Goal: Obtain resource: Obtain resource

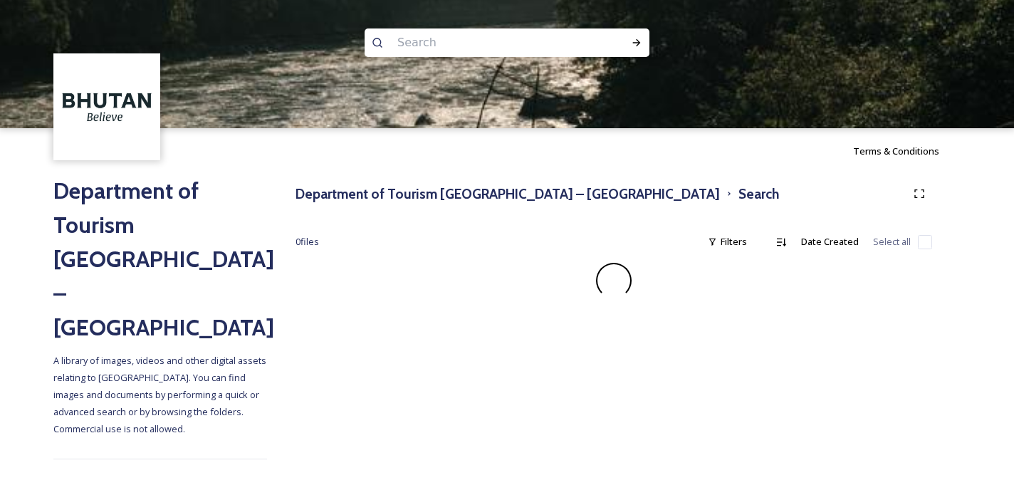
click at [421, 43] on input at bounding box center [487, 42] width 195 height 31
paste input "Trongsa Dzong"
type input "Trongsa Dzong"
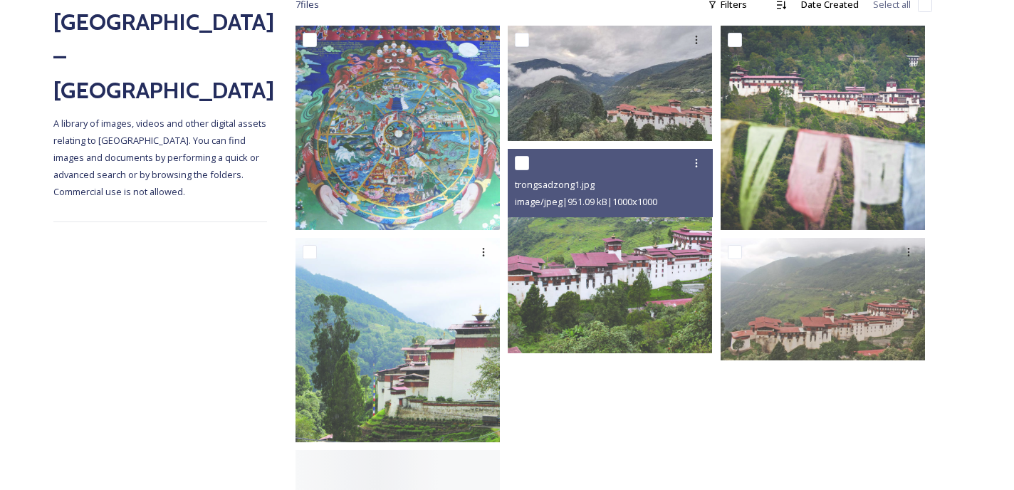
scroll to position [236, 0]
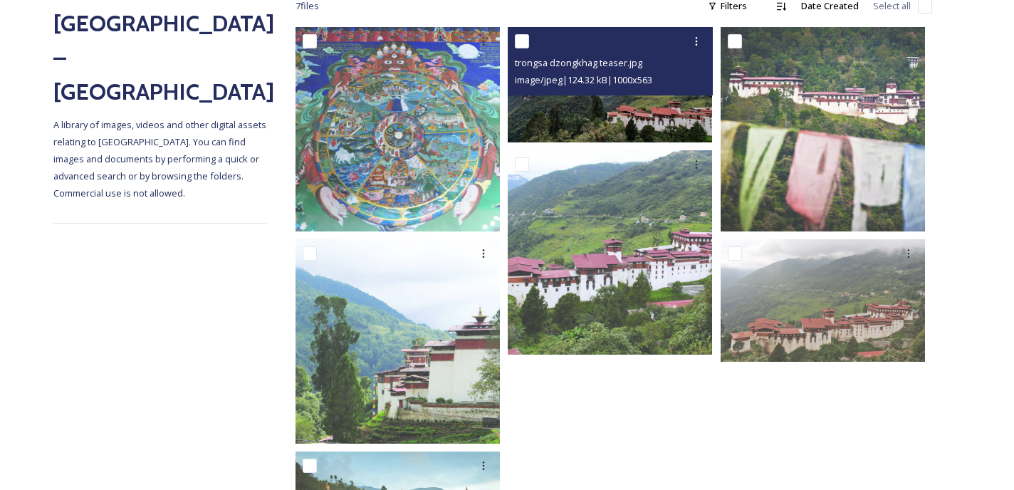
click at [601, 121] on img at bounding box center [609, 84] width 204 height 115
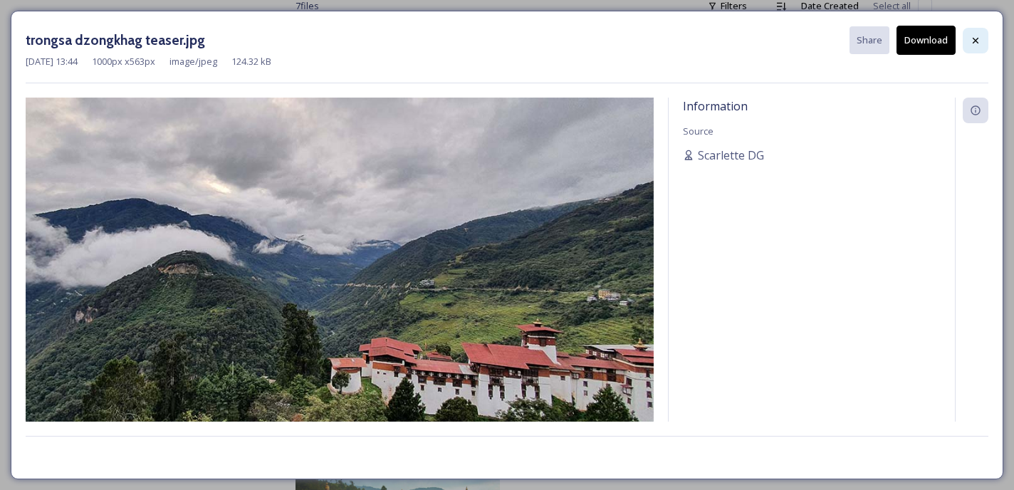
click at [977, 37] on icon at bounding box center [975, 40] width 6 height 6
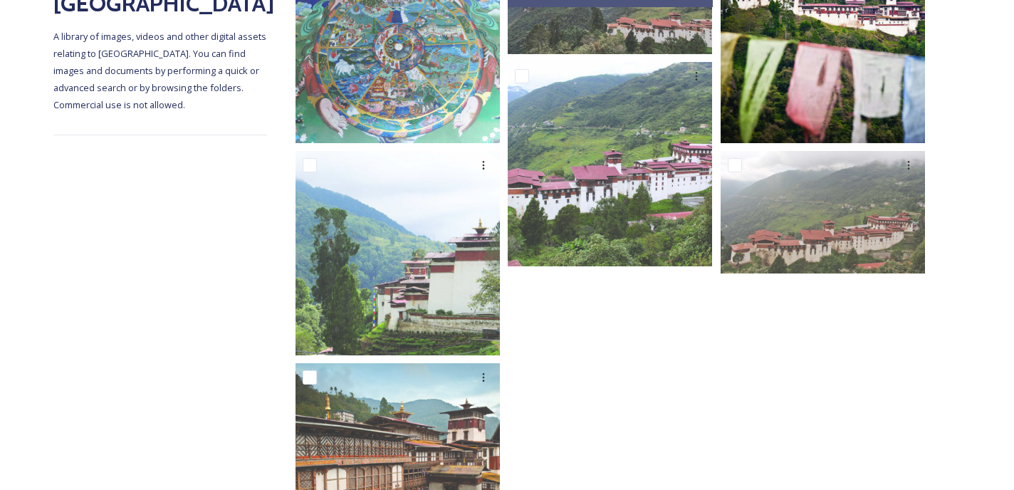
scroll to position [323, 0]
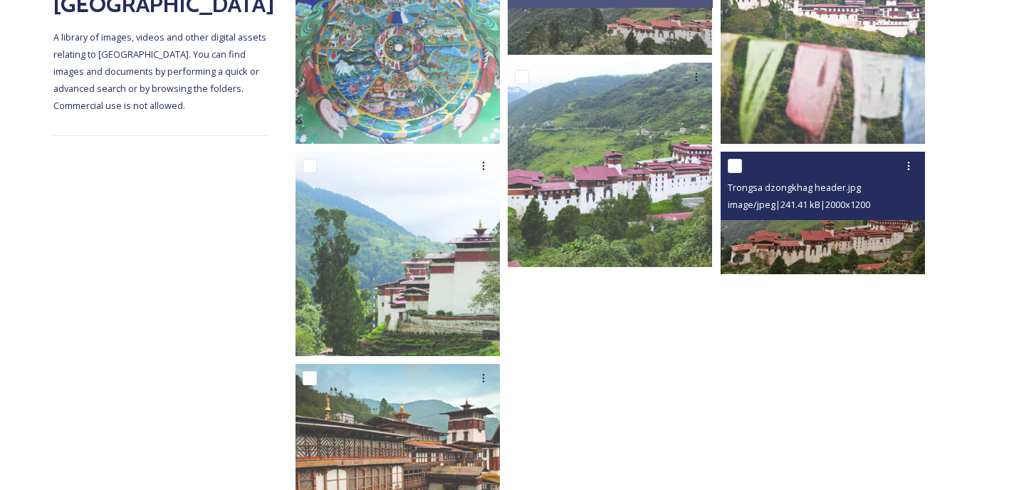
click at [845, 236] on img at bounding box center [822, 213] width 204 height 122
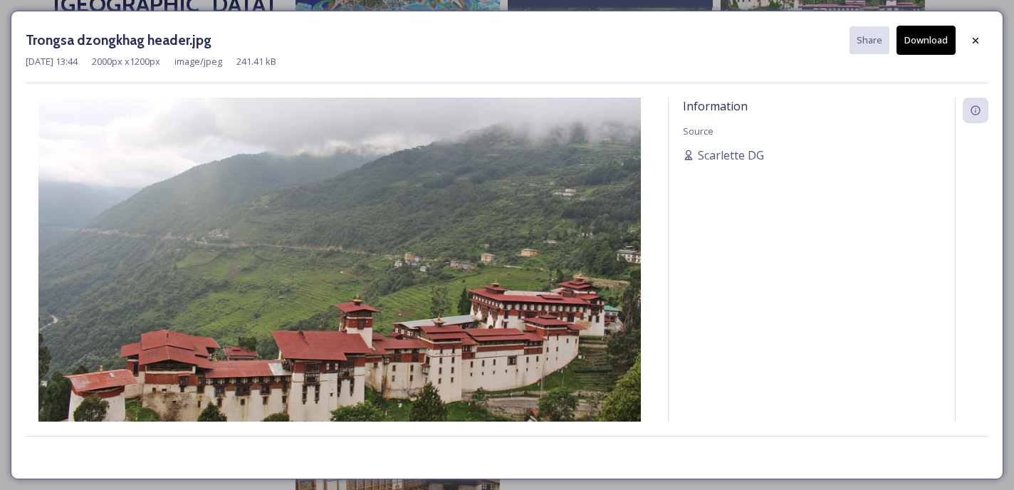
click at [928, 42] on button "Download" at bounding box center [925, 40] width 59 height 29
click at [970, 41] on icon at bounding box center [974, 40] width 11 height 11
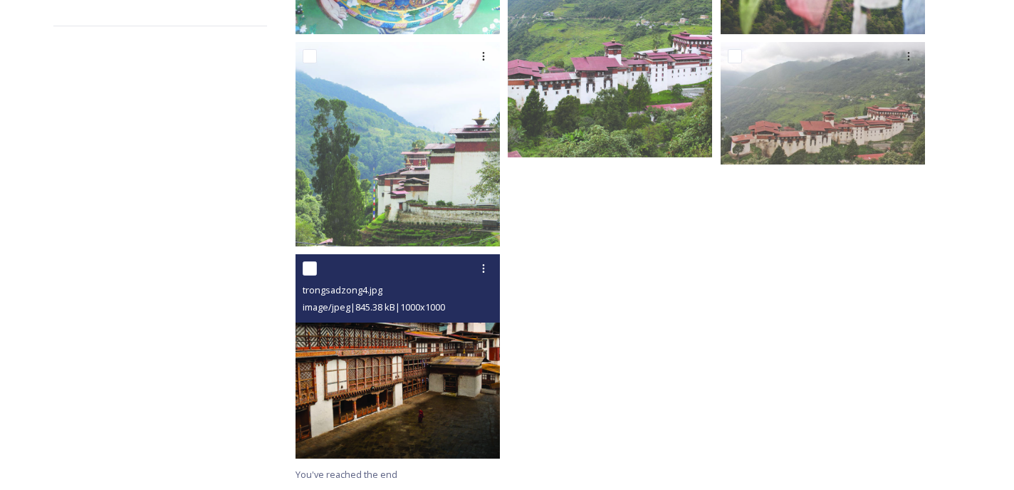
click at [409, 403] on img at bounding box center [397, 356] width 204 height 204
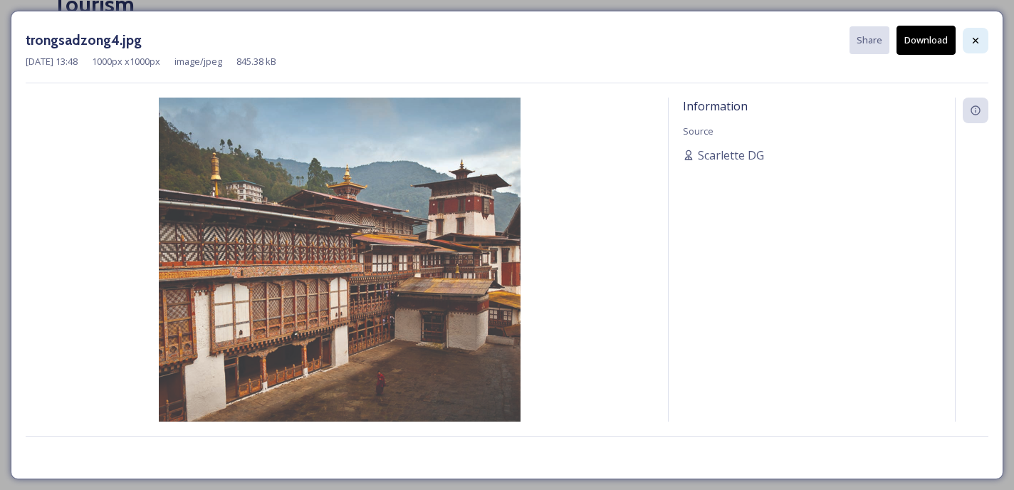
click at [975, 38] on icon at bounding box center [974, 40] width 11 height 11
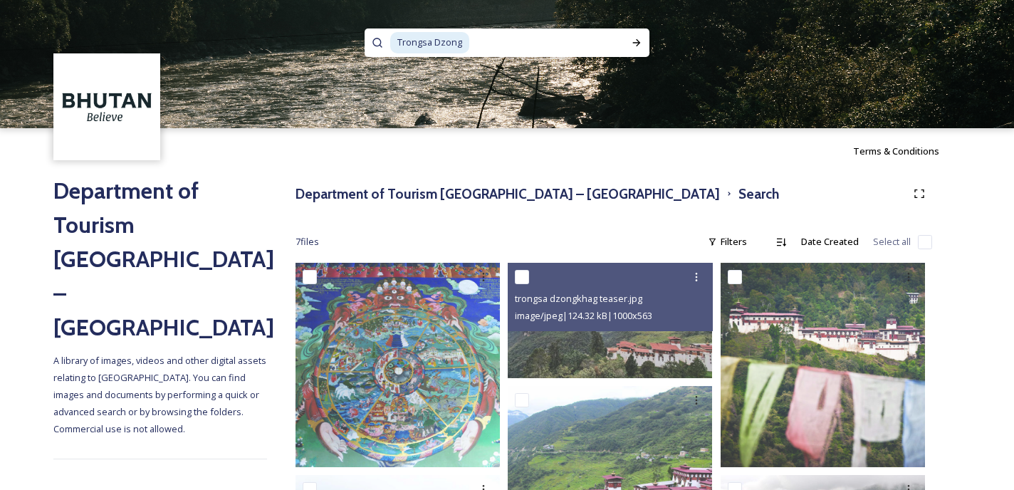
click at [432, 42] on span "Trongsa Dzong" at bounding box center [429, 42] width 79 height 21
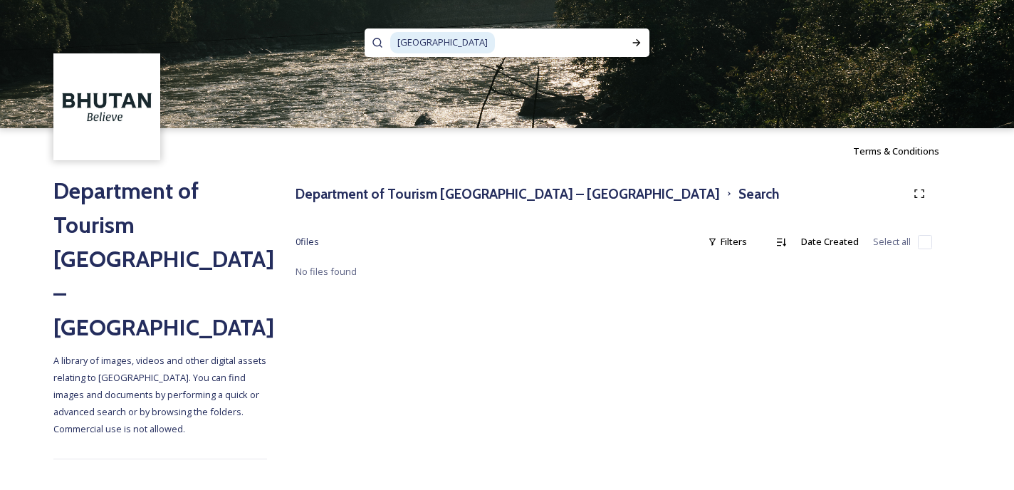
click at [420, 42] on span "[GEOGRAPHIC_DATA]" at bounding box center [442, 42] width 105 height 21
click at [451, 39] on span "[GEOGRAPHIC_DATA]" at bounding box center [442, 42] width 105 height 21
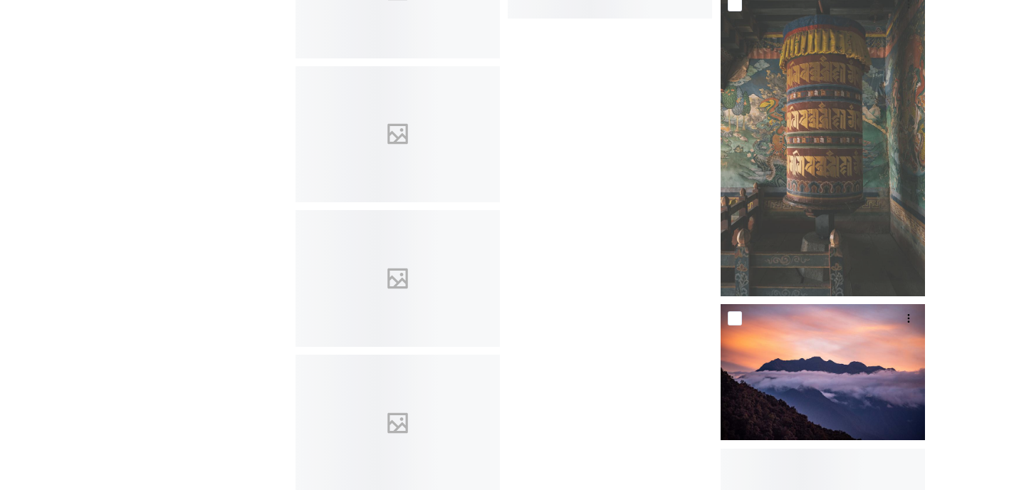
scroll to position [6881, 0]
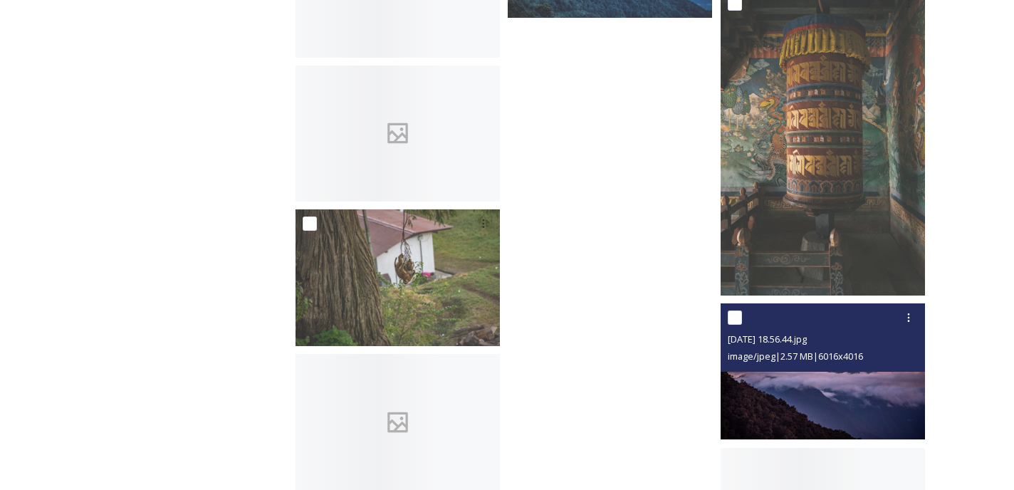
click at [826, 372] on img at bounding box center [822, 371] width 204 height 136
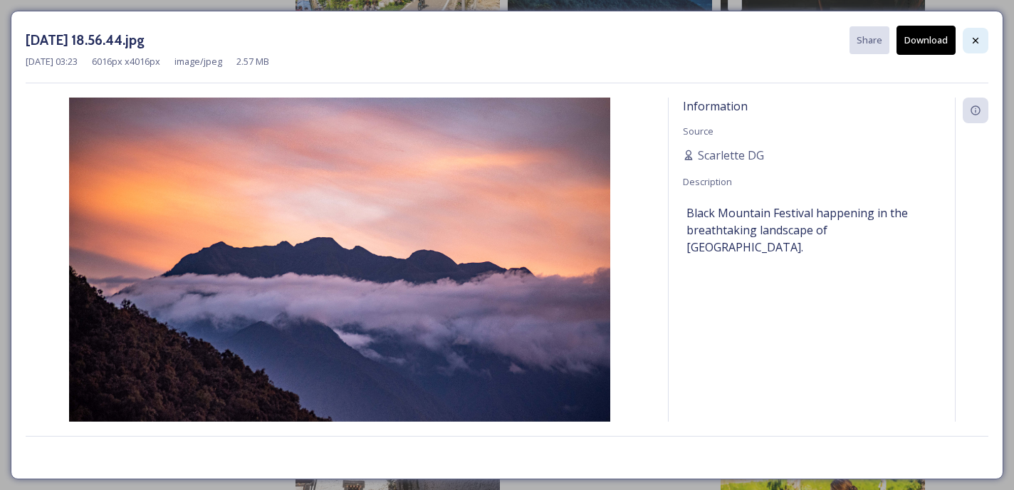
click at [970, 38] on icon at bounding box center [974, 40] width 11 height 11
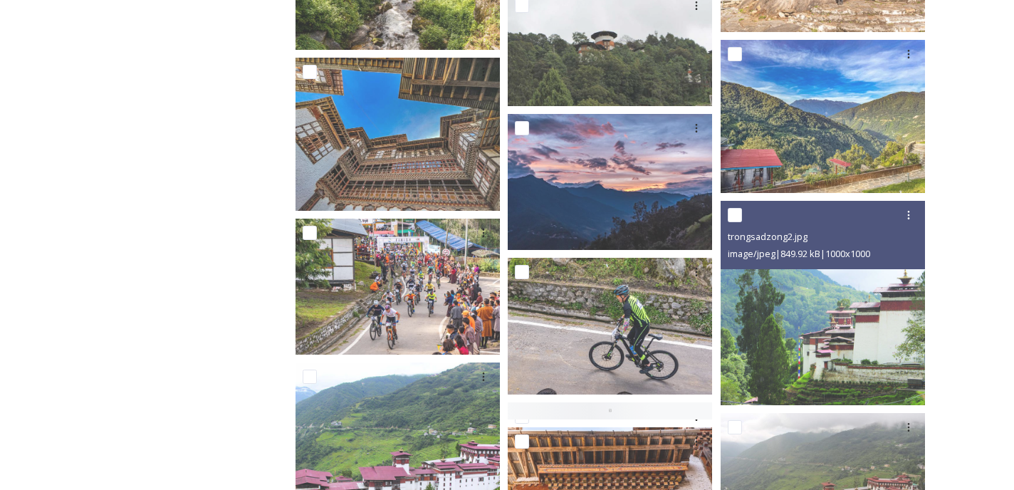
scroll to position [3757, 0]
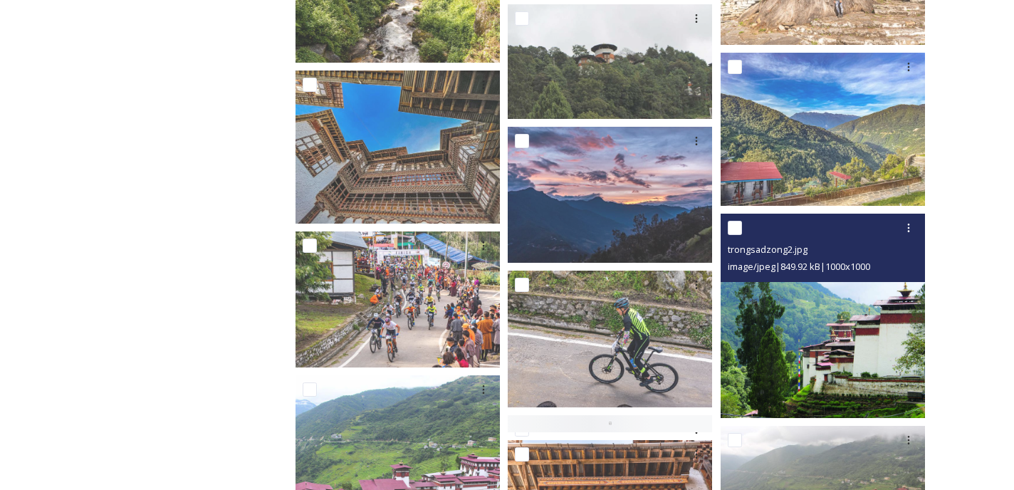
click at [818, 350] on img at bounding box center [822, 316] width 204 height 204
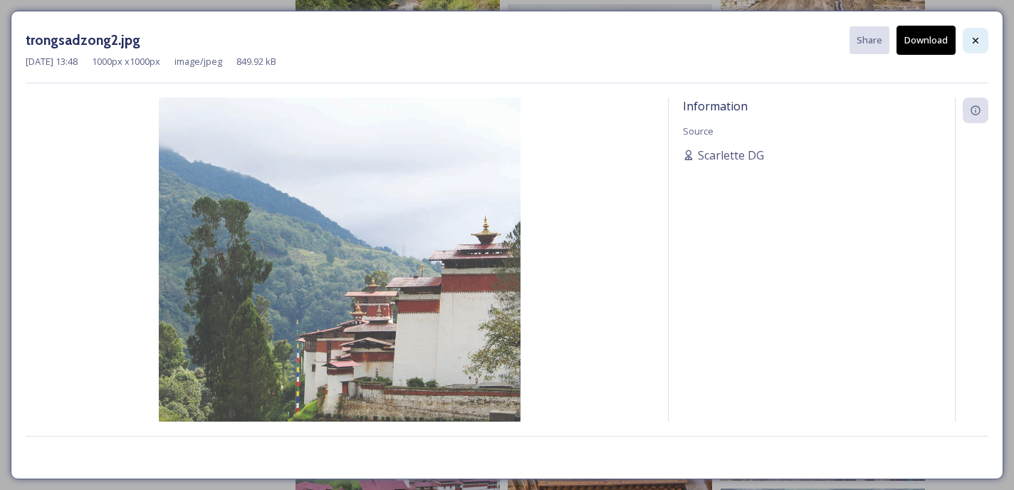
click at [972, 38] on icon at bounding box center [974, 40] width 11 height 11
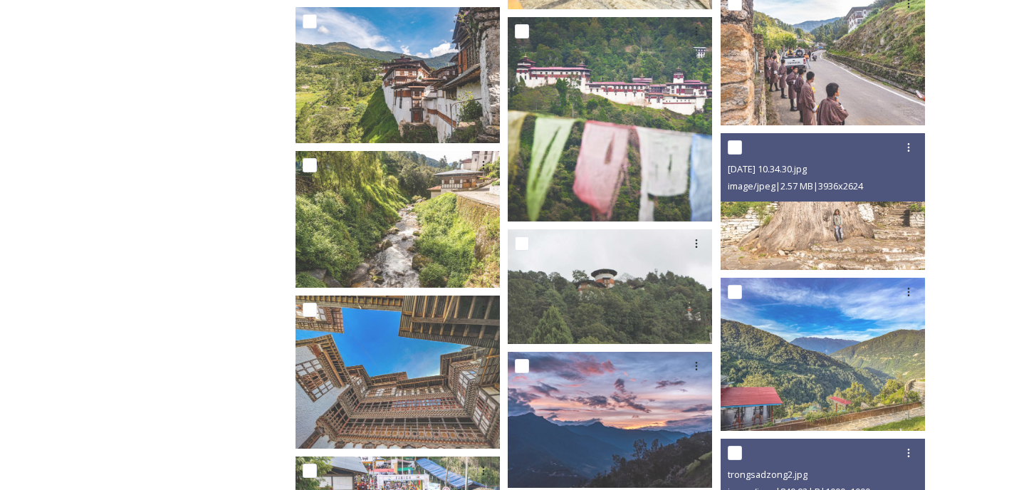
scroll to position [3529, 0]
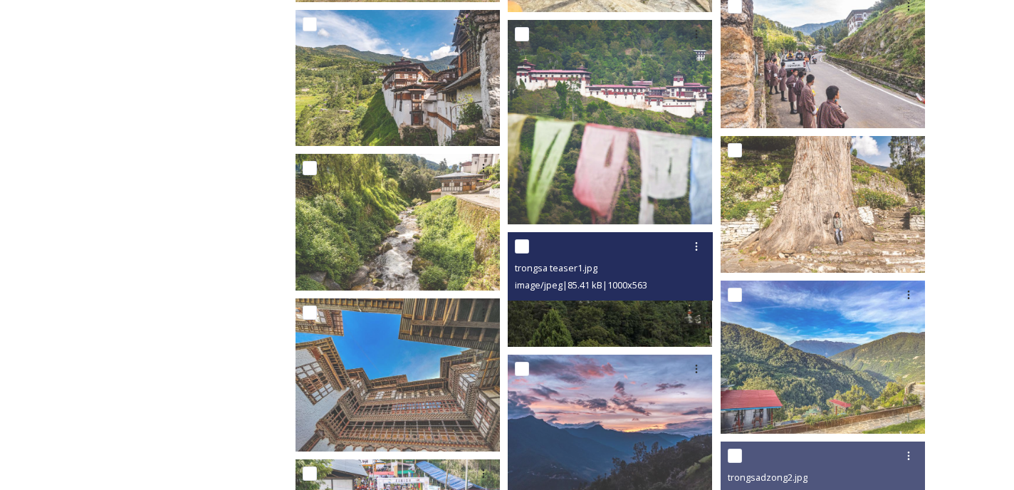
click at [598, 316] on img at bounding box center [609, 289] width 204 height 115
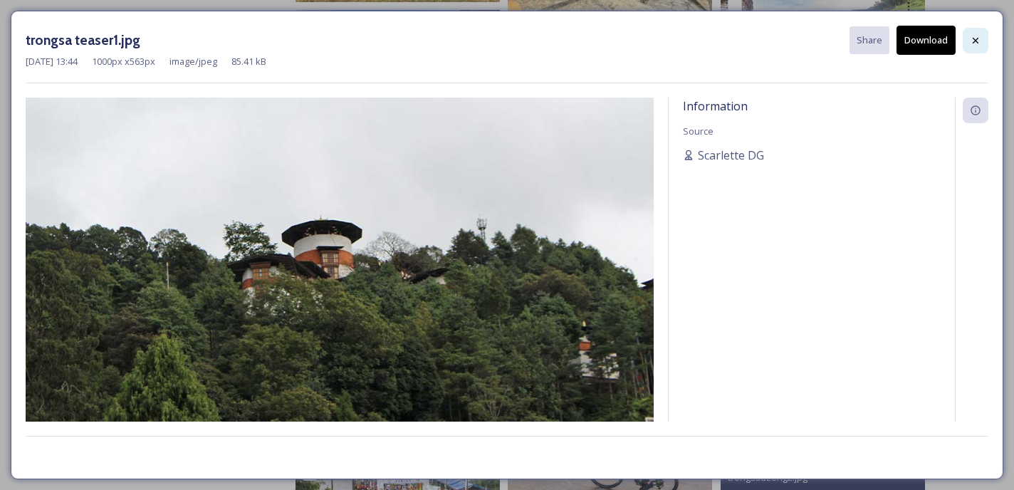
click at [972, 35] on icon at bounding box center [974, 40] width 11 height 11
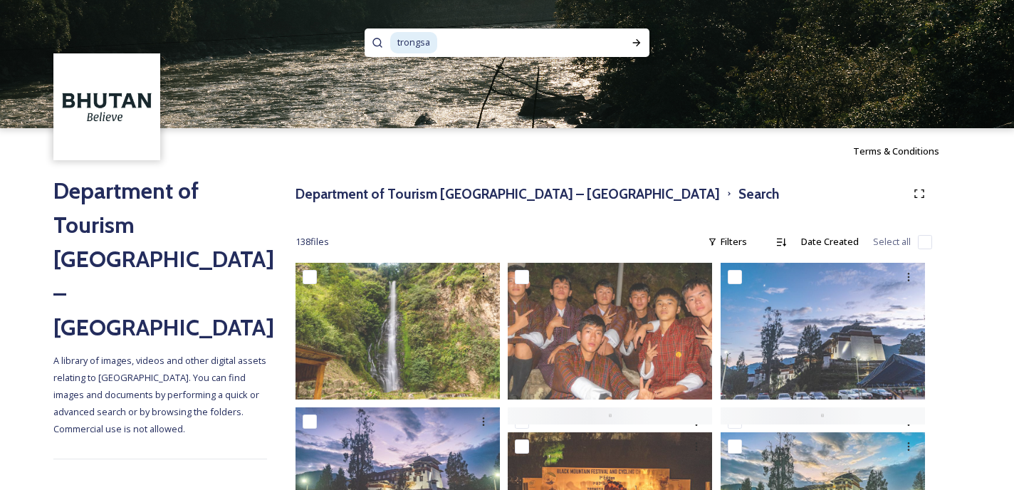
click at [418, 43] on span "trongsa" at bounding box center [413, 42] width 47 height 21
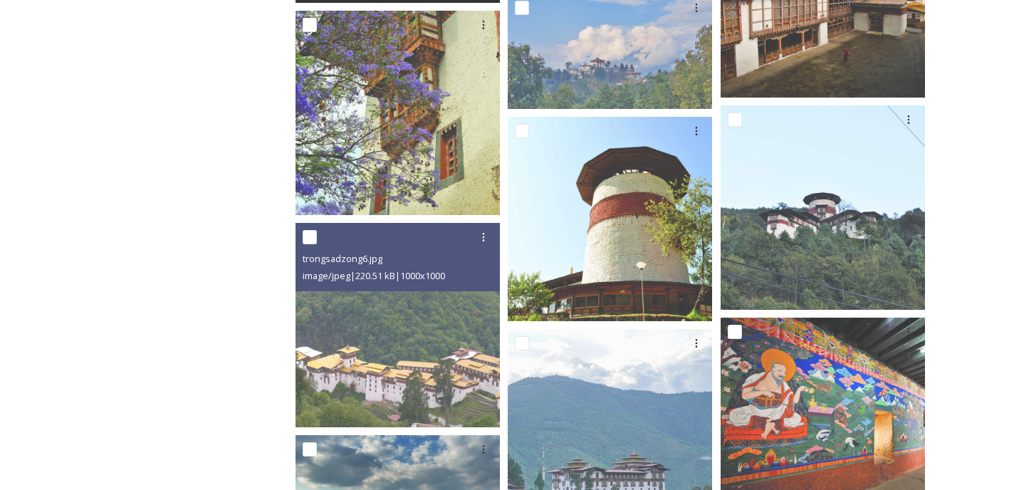
scroll to position [3749, 0]
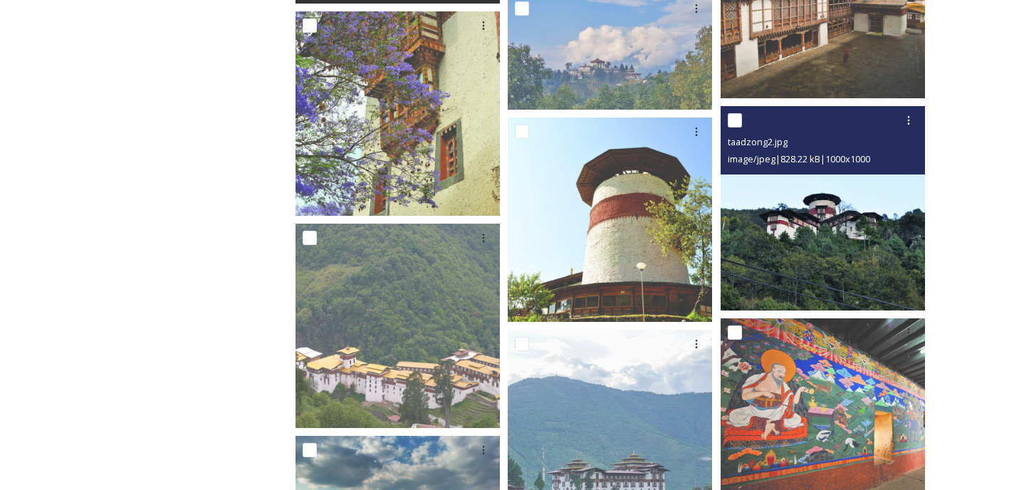
click at [794, 270] on img at bounding box center [822, 208] width 204 height 204
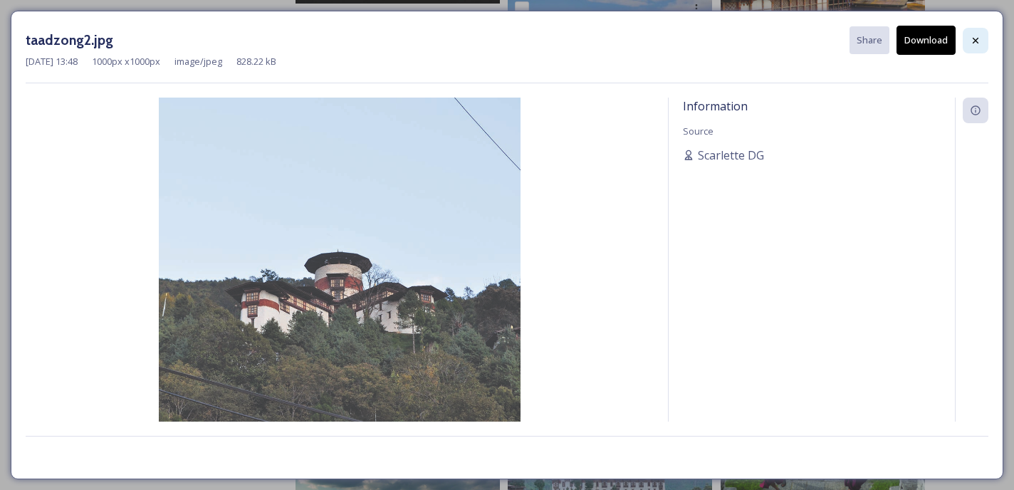
click at [977, 38] on icon at bounding box center [975, 40] width 6 height 6
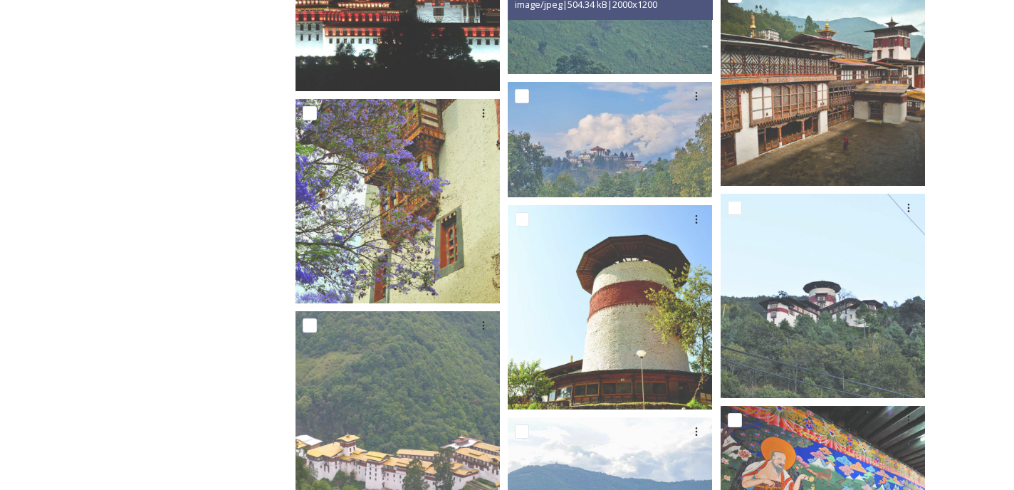
scroll to position [3660, 0]
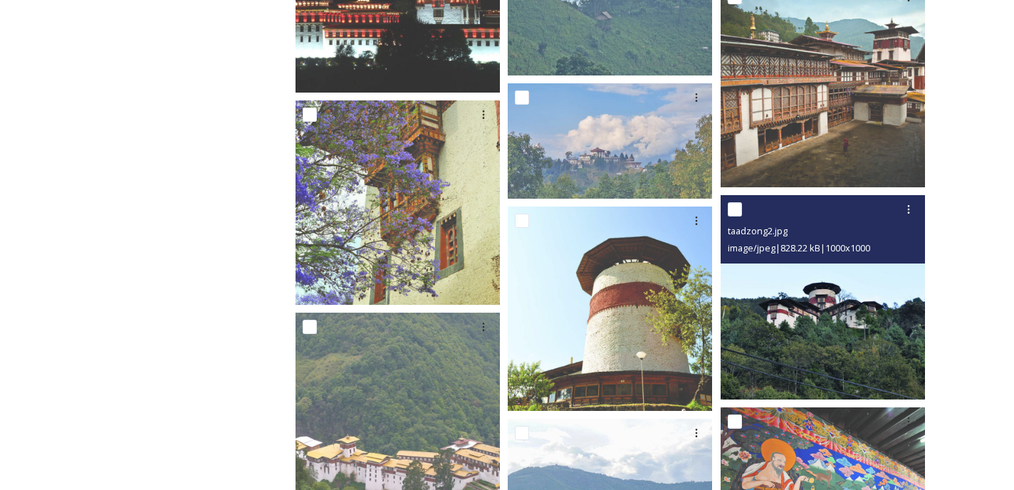
click at [856, 298] on img at bounding box center [822, 297] width 204 height 204
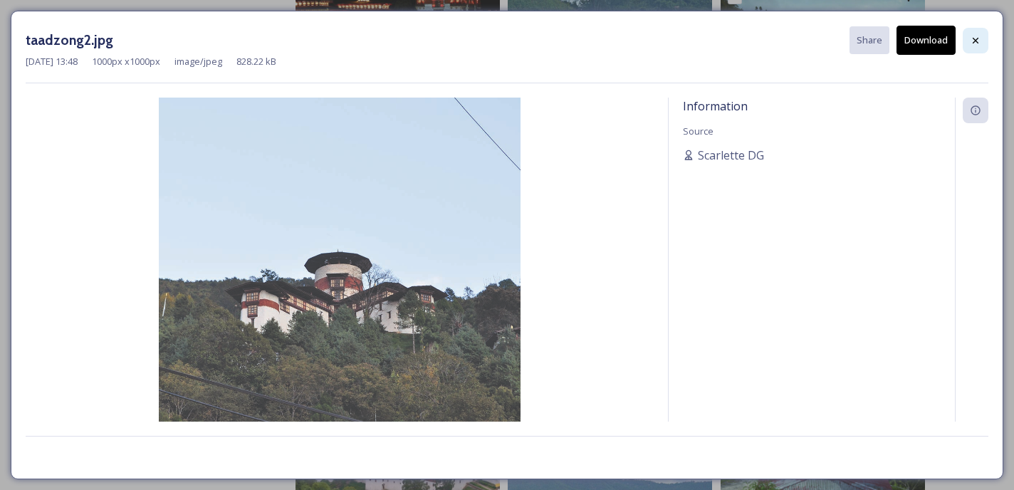
click at [968, 40] on div at bounding box center [975, 41] width 26 height 26
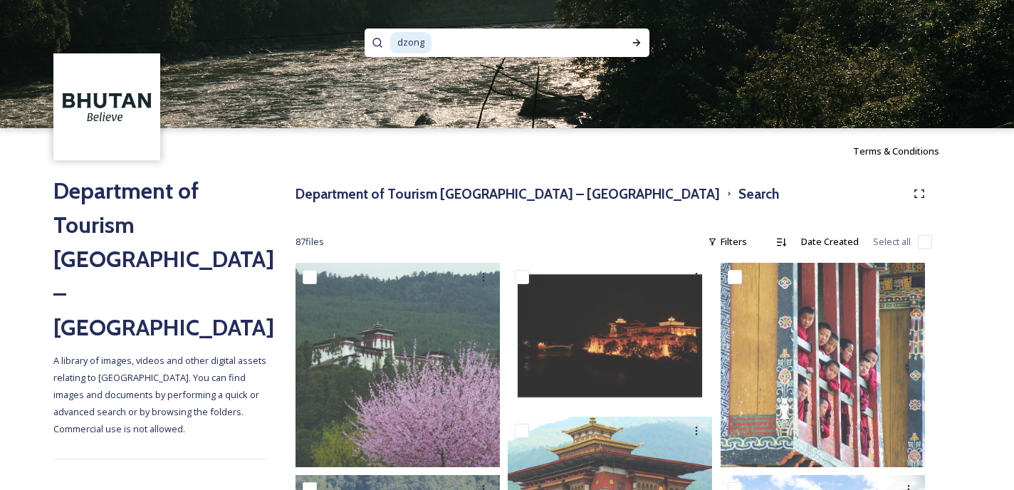
click at [416, 41] on span "dzong" at bounding box center [410, 42] width 41 height 21
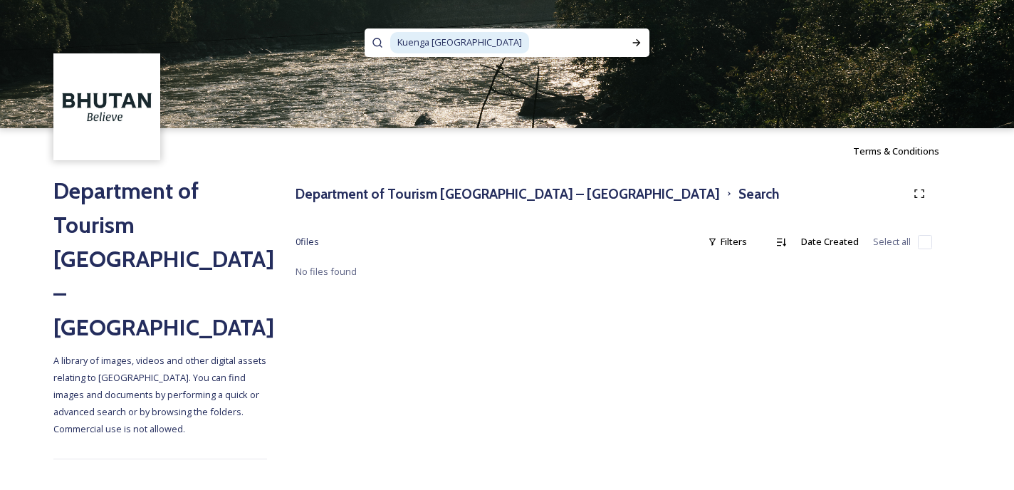
type input "[PERSON_NAME]"
type input "trongsa"
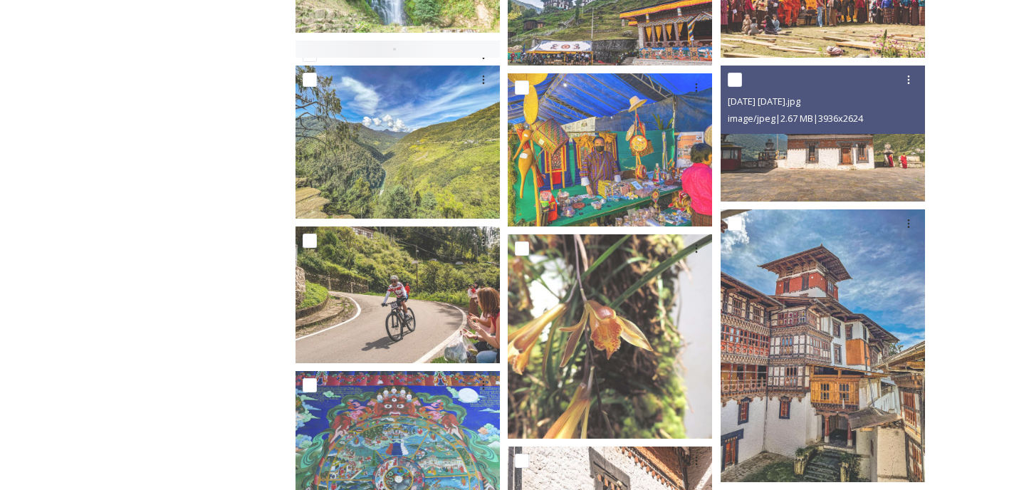
scroll to position [1106, 0]
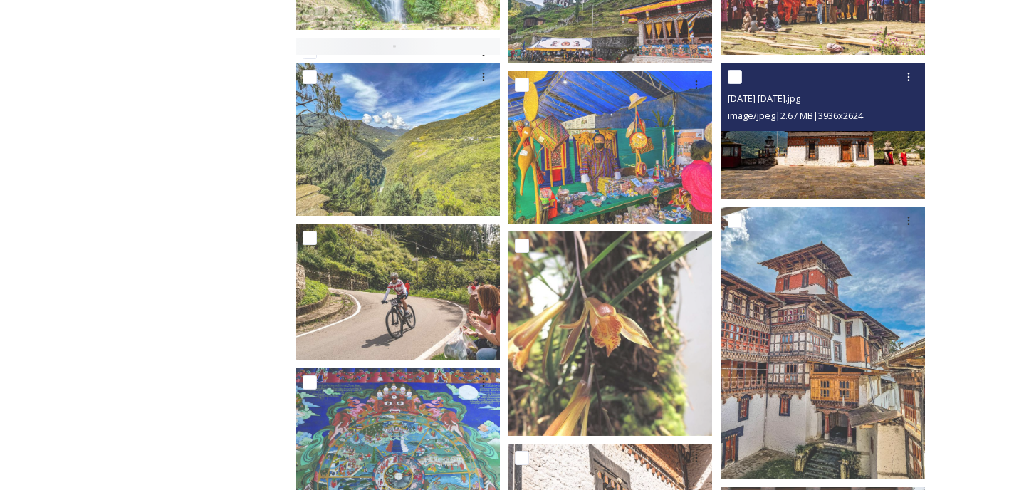
click at [834, 144] on img at bounding box center [822, 131] width 204 height 136
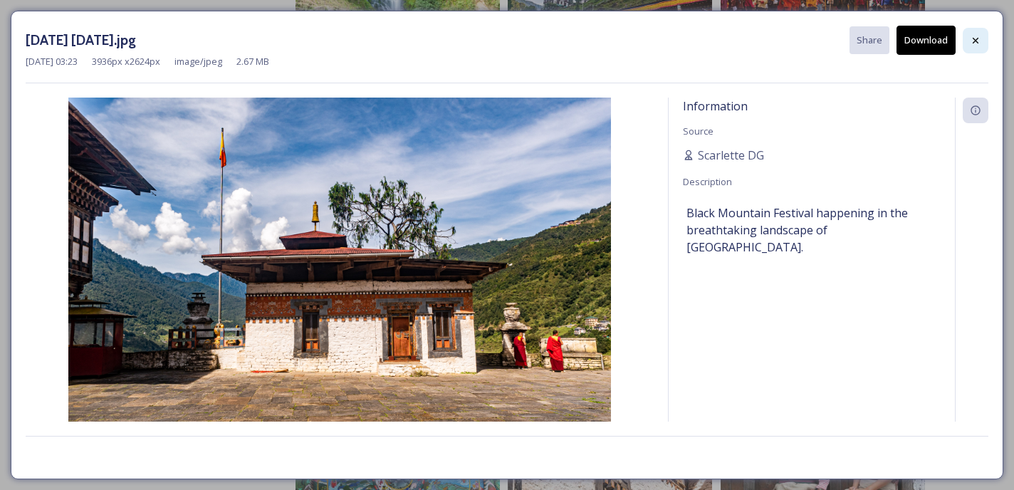
click at [976, 35] on icon at bounding box center [974, 40] width 11 height 11
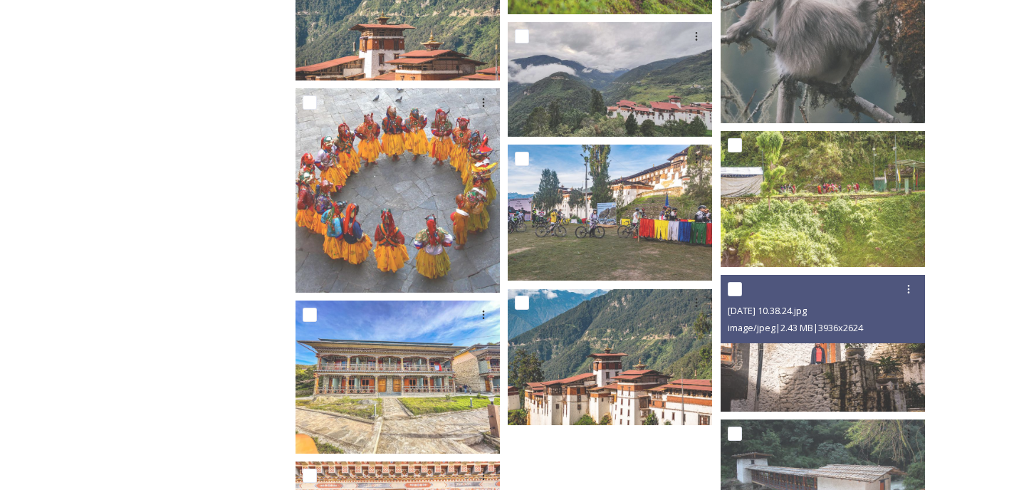
scroll to position [2630, 0]
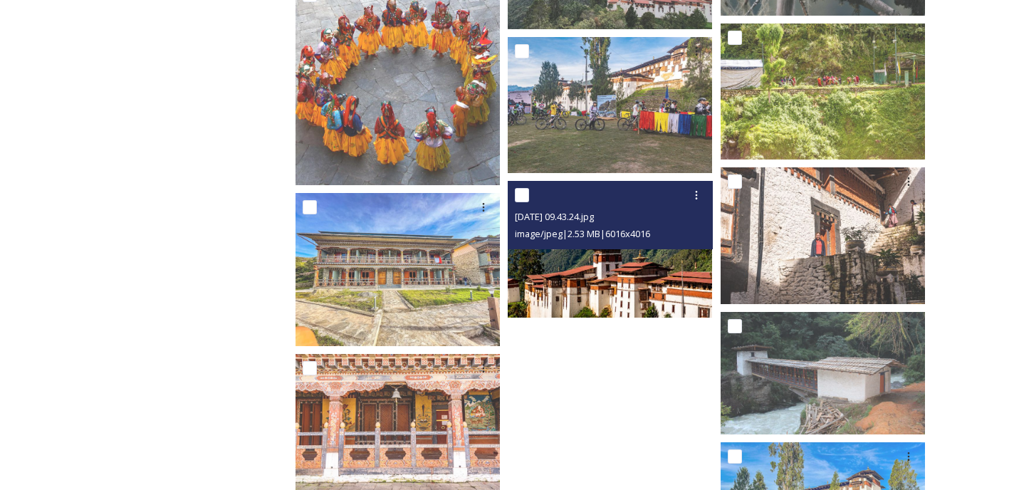
click at [626, 300] on img at bounding box center [609, 249] width 204 height 136
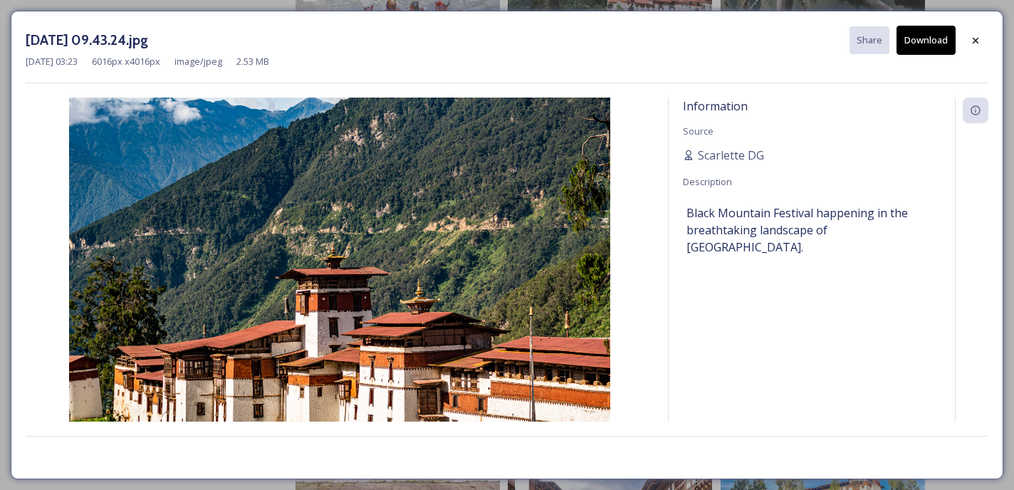
click at [921, 38] on button "Download" at bounding box center [925, 40] width 59 height 29
click at [976, 46] on div at bounding box center [975, 41] width 26 height 26
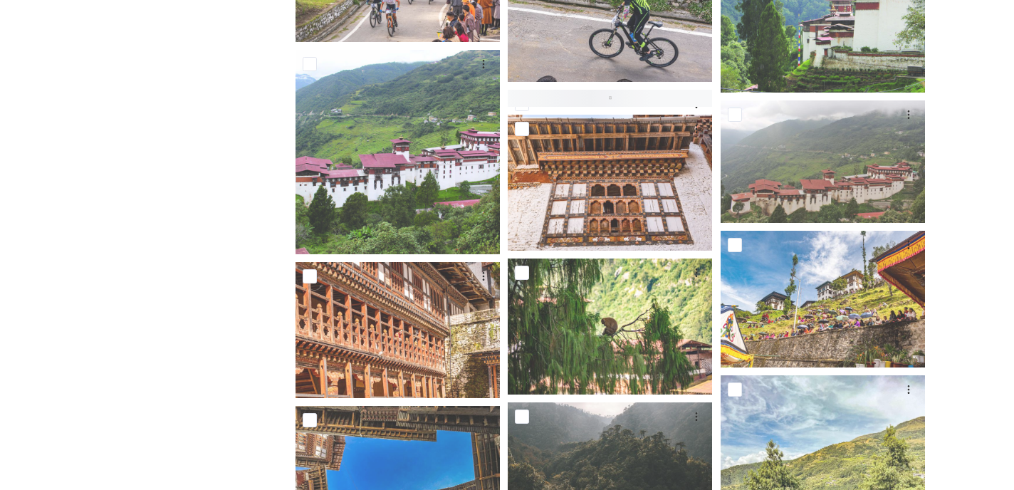
scroll to position [4083, 0]
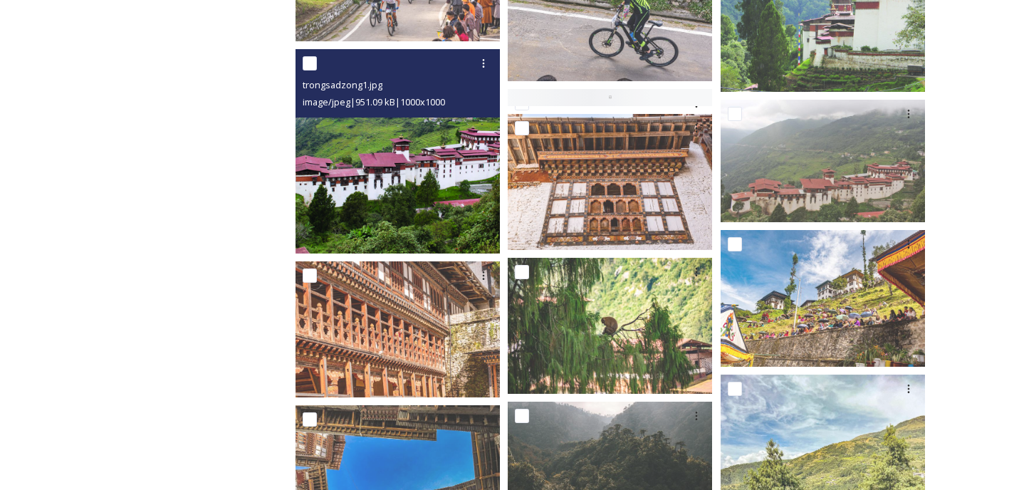
click at [443, 234] on img at bounding box center [397, 151] width 204 height 204
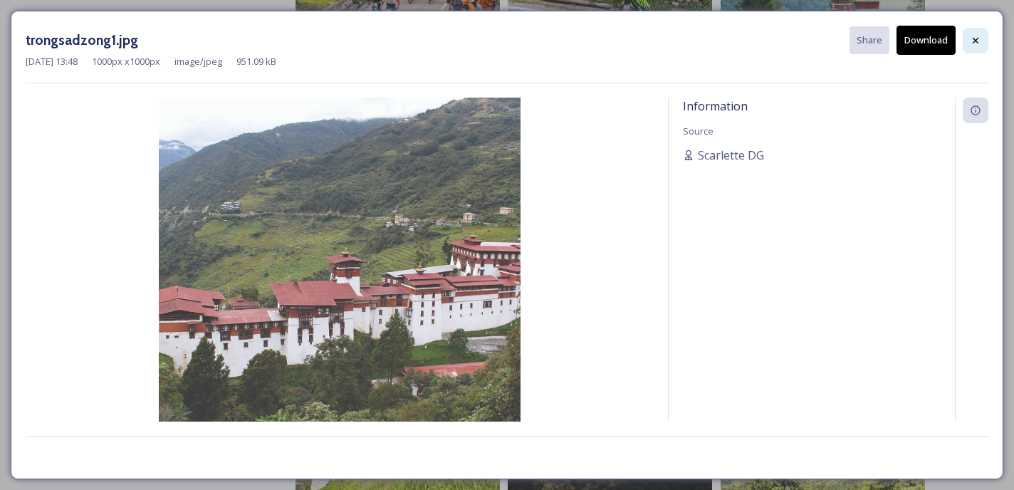
click at [967, 41] on div at bounding box center [975, 41] width 26 height 26
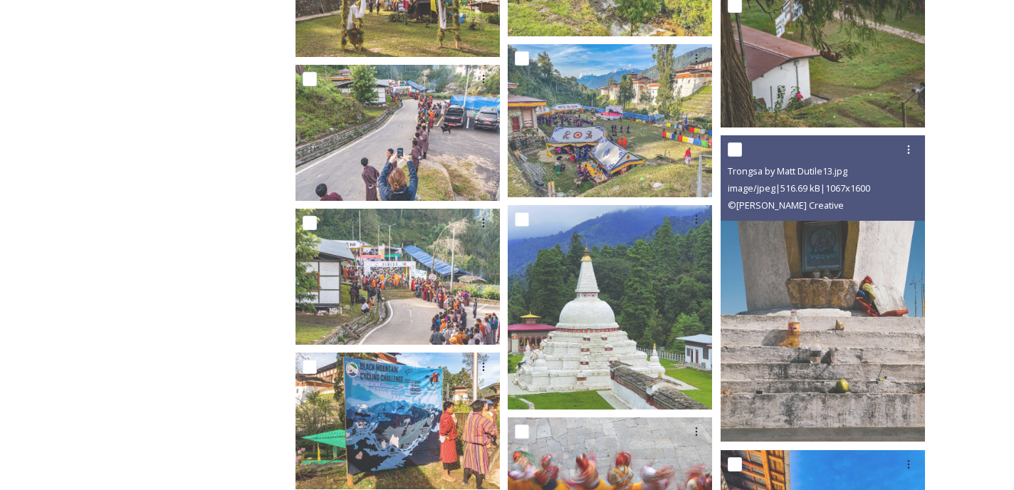
scroll to position [5038, 0]
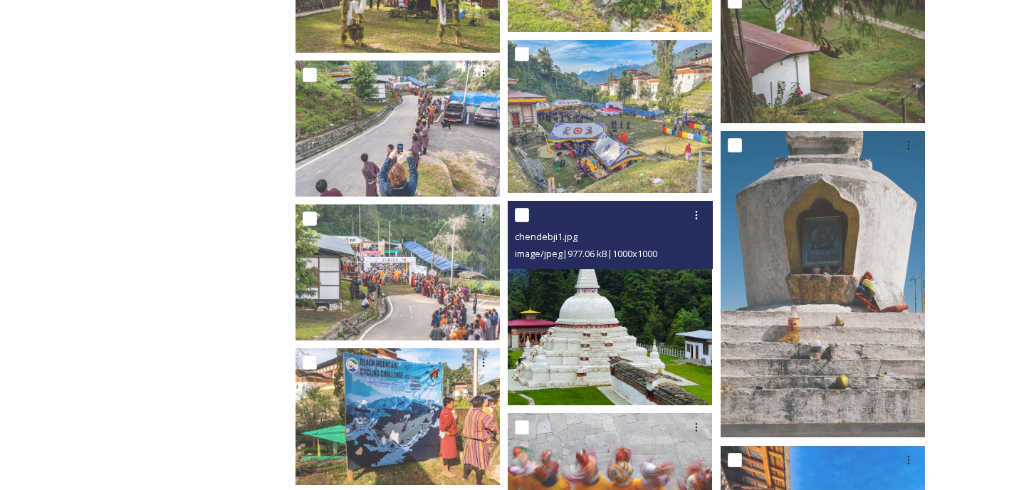
click at [611, 355] on img at bounding box center [609, 303] width 204 height 204
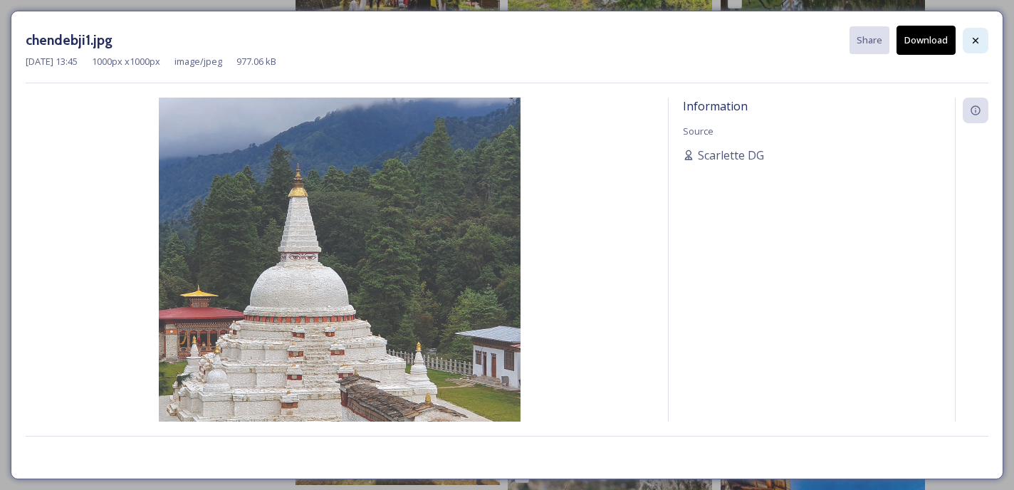
click at [976, 43] on icon at bounding box center [974, 40] width 11 height 11
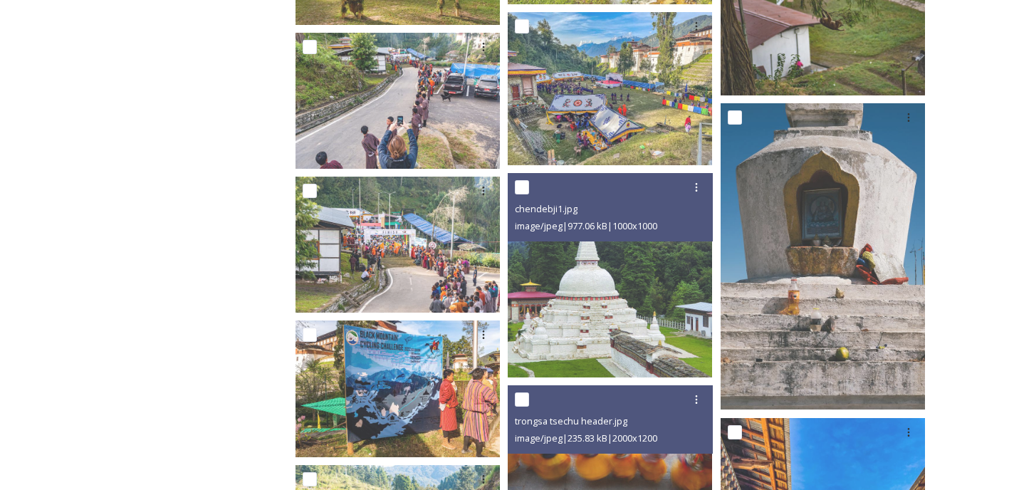
scroll to position [5062, 0]
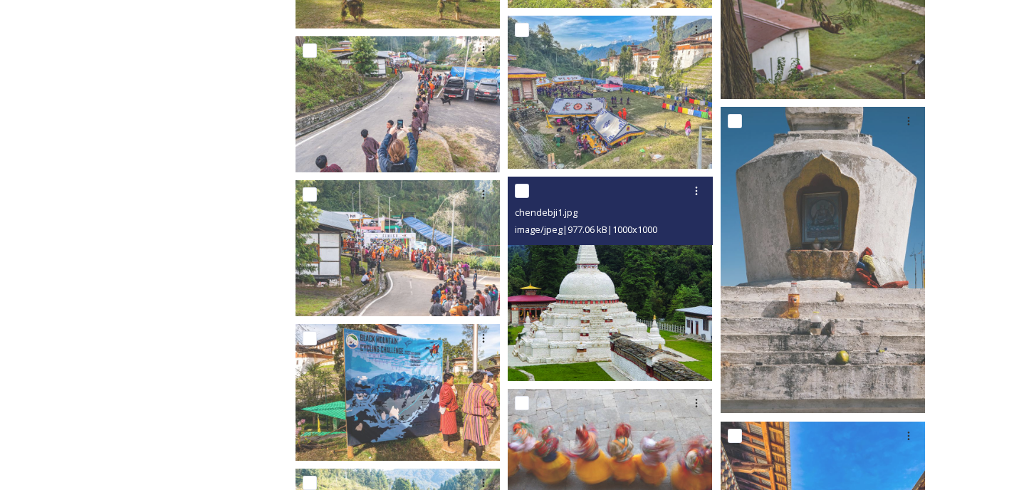
click at [648, 297] on img at bounding box center [609, 279] width 204 height 204
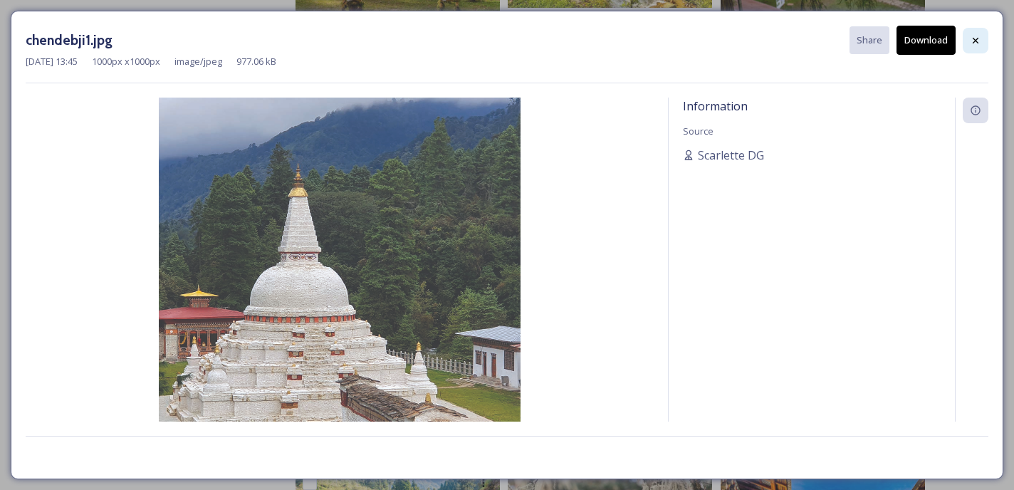
click at [973, 37] on icon at bounding box center [975, 40] width 6 height 6
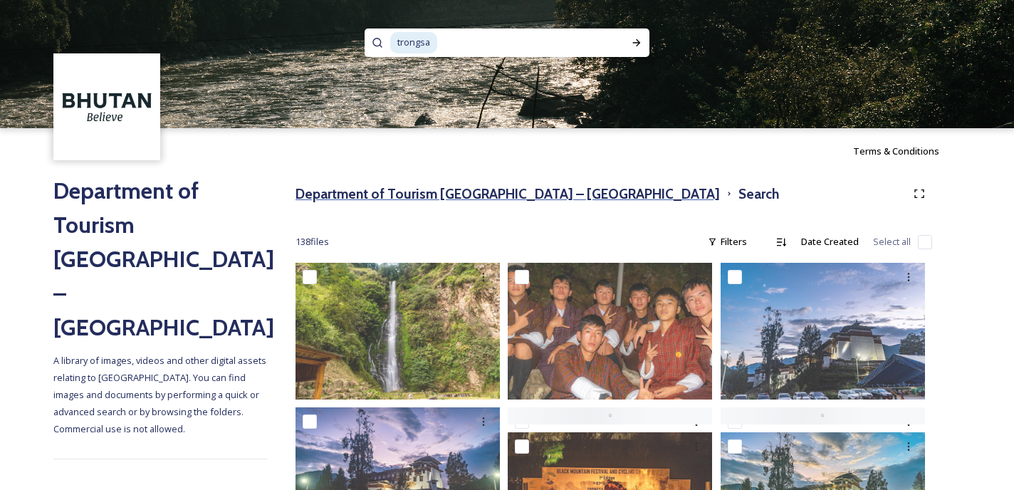
click at [344, 194] on h3 "Department of Tourism [GEOGRAPHIC_DATA] – [GEOGRAPHIC_DATA]" at bounding box center [507, 194] width 424 height 21
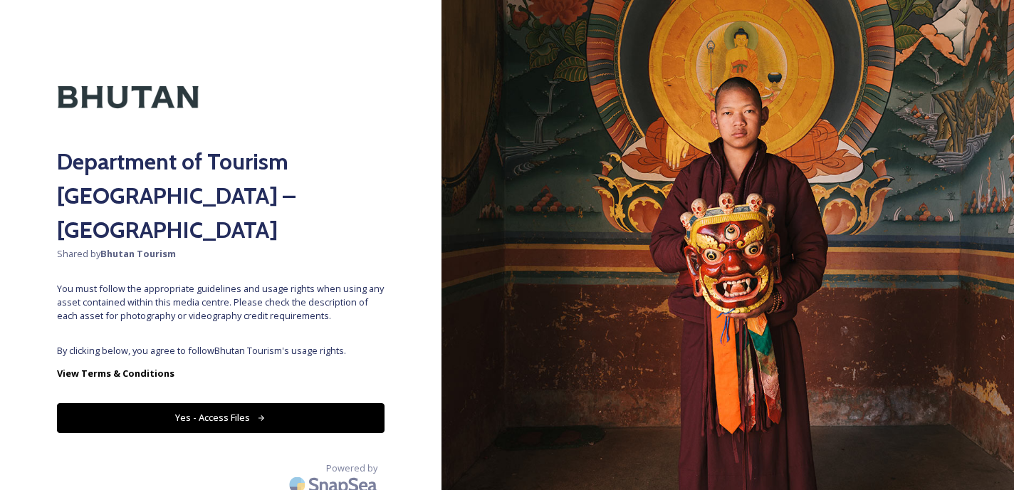
click at [305, 305] on div "Department of Tourism [GEOGRAPHIC_DATA] – Brand Centre Shared by Bhutan Tourism…" at bounding box center [220, 245] width 441 height 376
click at [235, 403] on button "Yes - Access Files" at bounding box center [220, 417] width 327 height 29
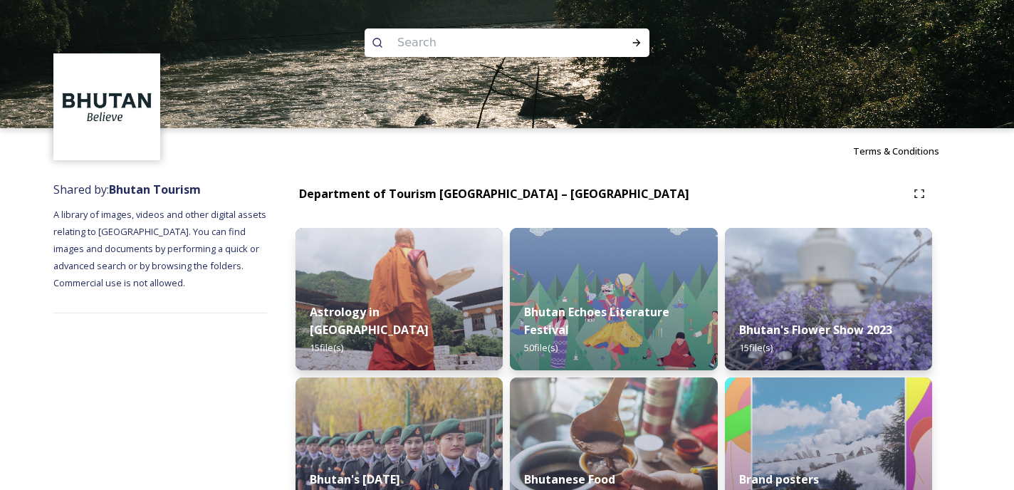
click at [421, 44] on input at bounding box center [487, 42] width 195 height 31
type input "festival"
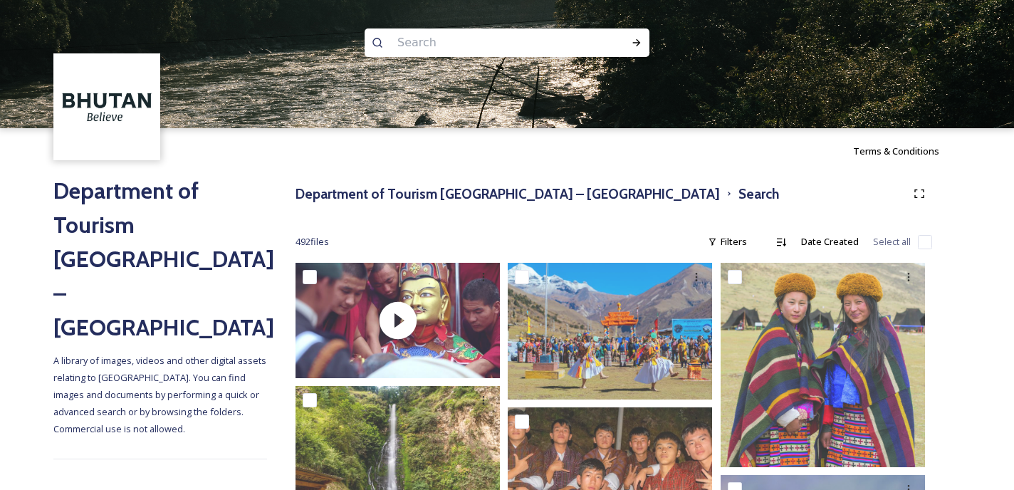
click at [429, 37] on input at bounding box center [487, 42] width 195 height 31
paste input "Chendebji Chorten"
type input "Chendebji Chorten"
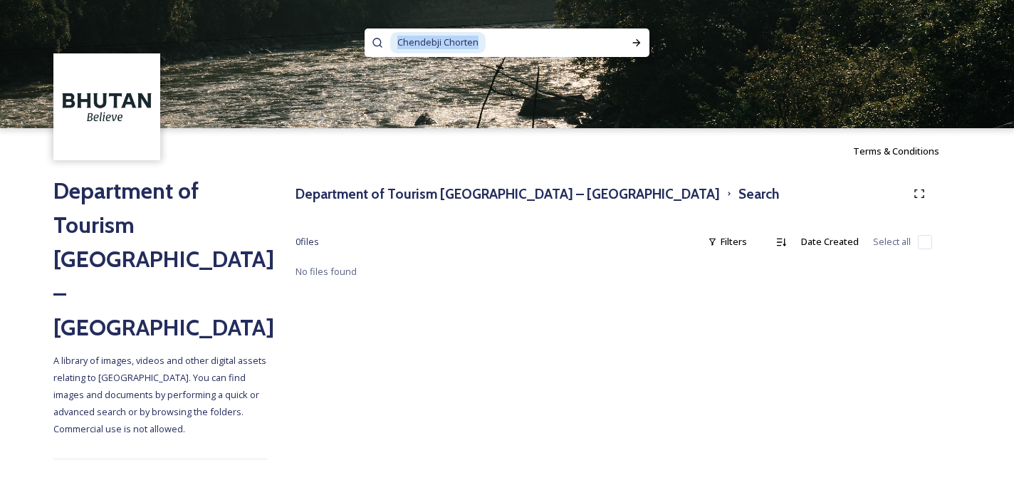
drag, startPoint x: 483, startPoint y: 46, endPoint x: 352, endPoint y: 46, distance: 131.0
click at [352, 46] on div "Chendebji Chorten" at bounding box center [507, 64] width 1014 height 128
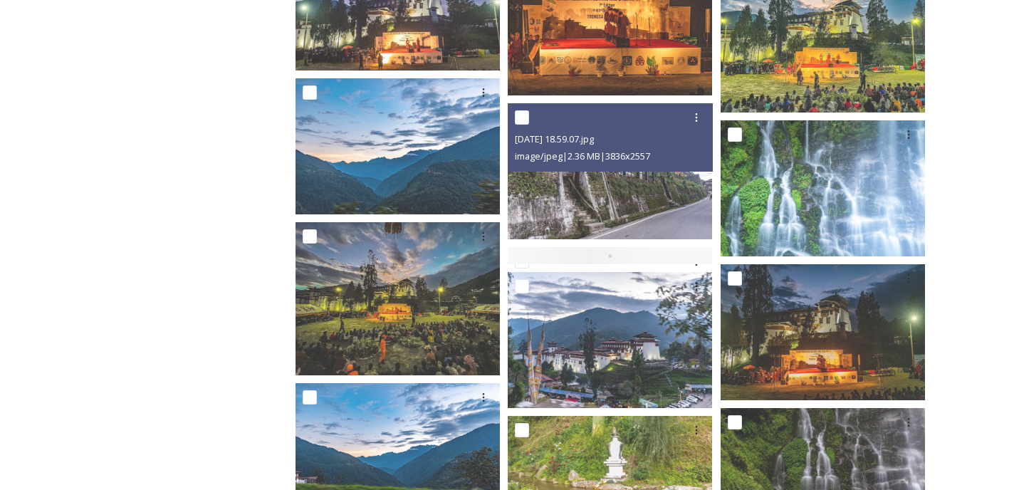
scroll to position [471, 0]
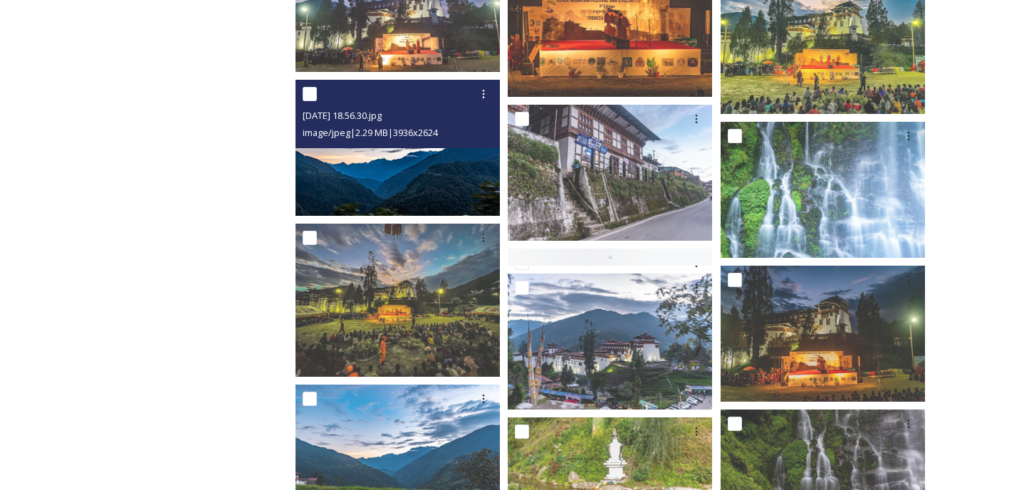
click at [423, 196] on img at bounding box center [397, 148] width 204 height 136
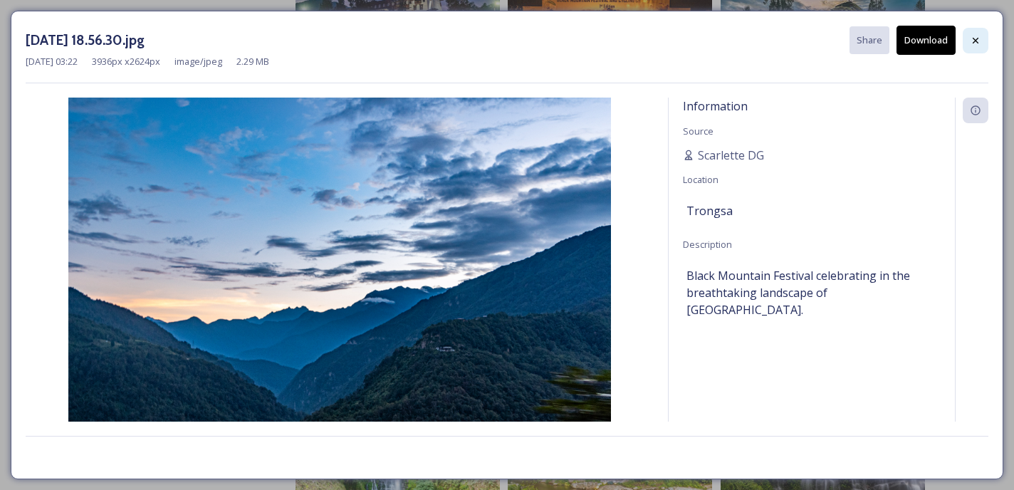
click at [979, 47] on div at bounding box center [975, 41] width 26 height 26
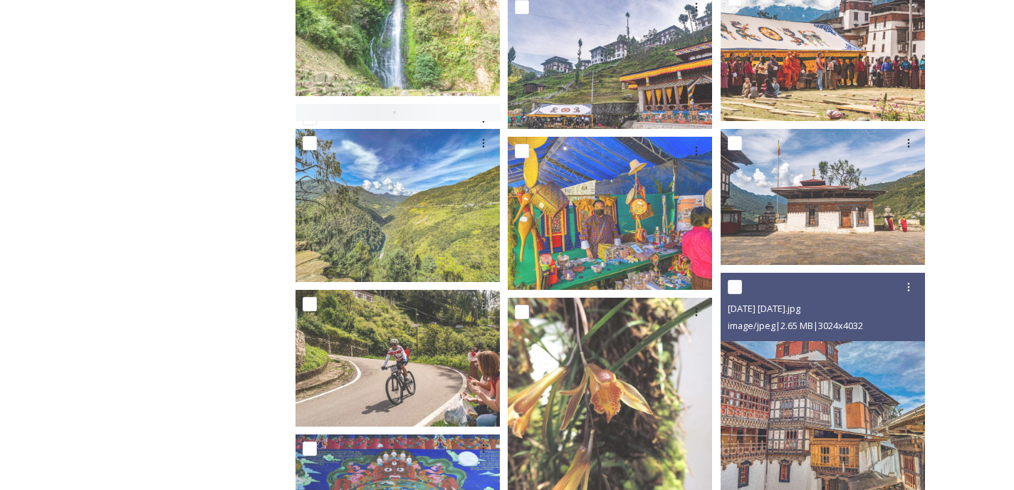
scroll to position [1051, 0]
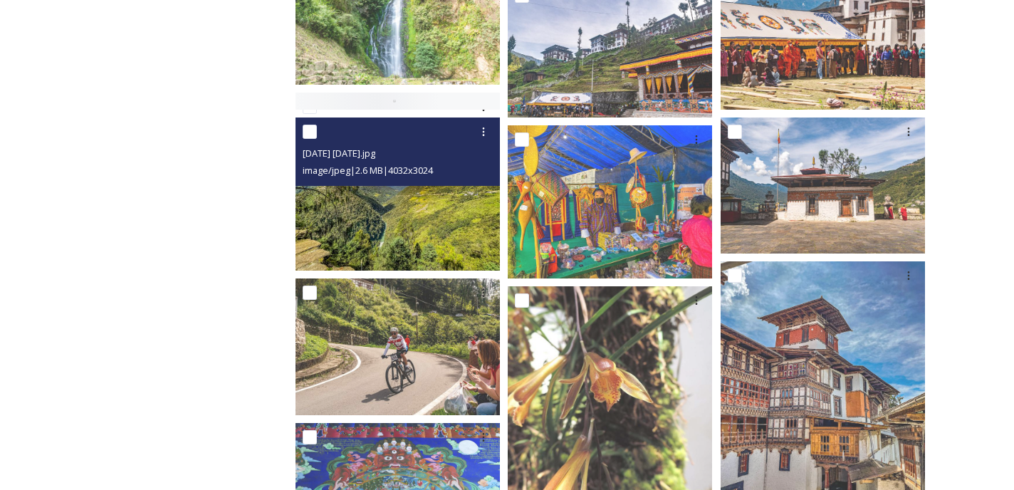
click at [372, 212] on img at bounding box center [397, 193] width 204 height 153
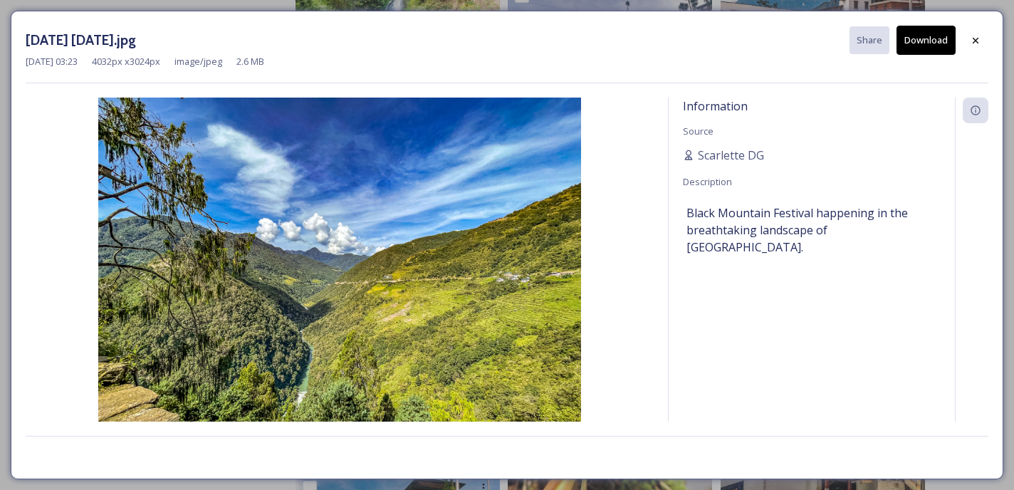
click at [929, 43] on button "Download" at bounding box center [925, 40] width 59 height 29
click at [969, 42] on icon at bounding box center [974, 40] width 11 height 11
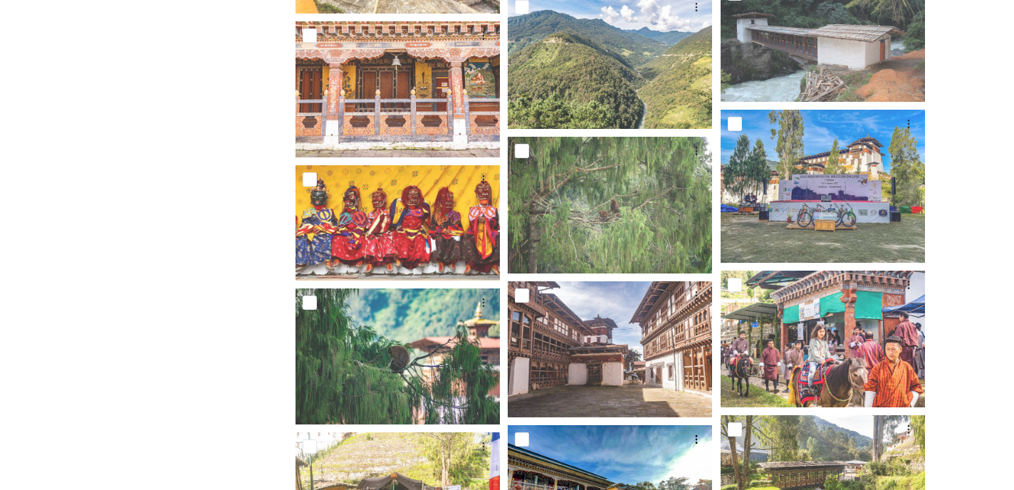
scroll to position [2581, 0]
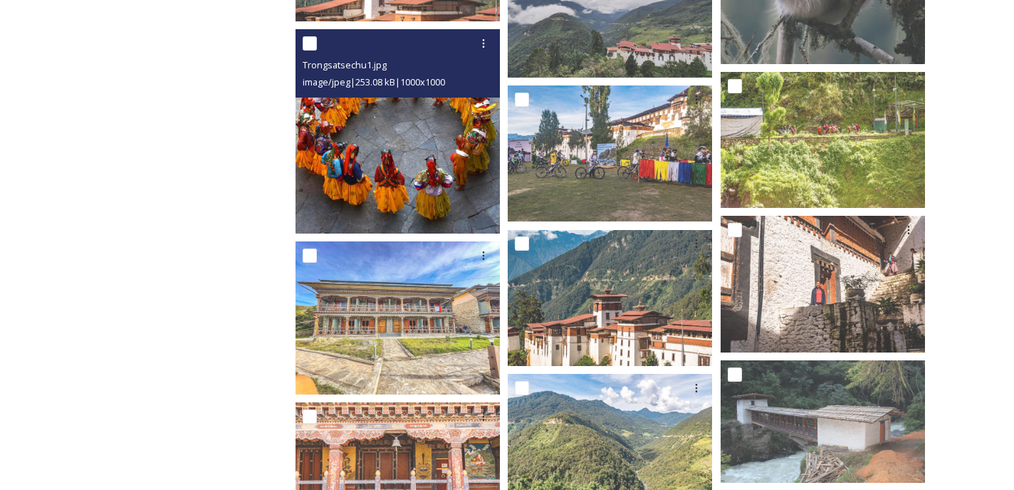
click at [428, 145] on img at bounding box center [397, 131] width 204 height 204
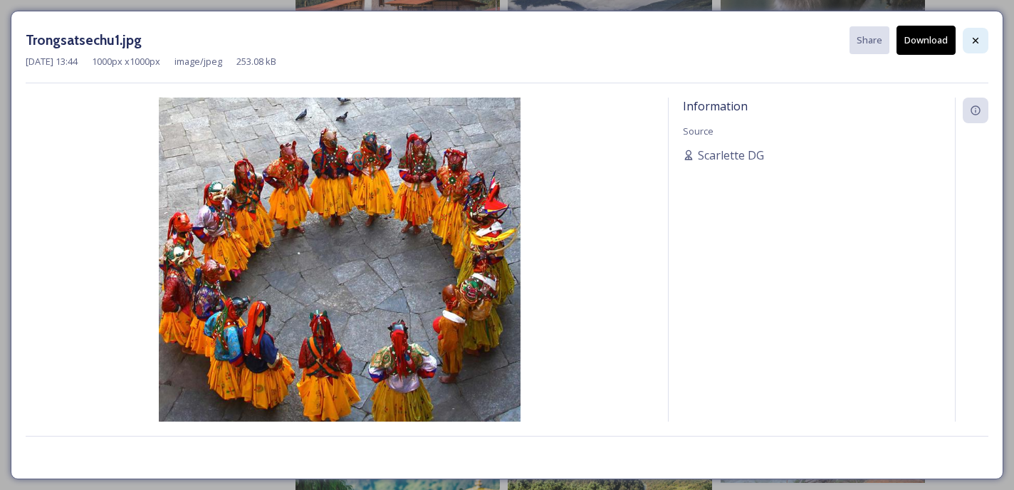
click at [972, 38] on icon at bounding box center [974, 40] width 11 height 11
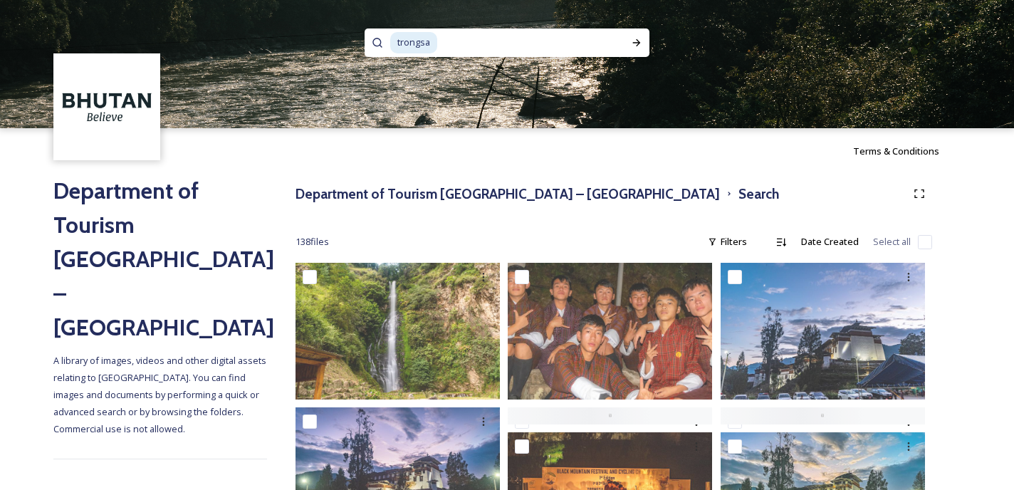
click at [415, 39] on span "trongsa" at bounding box center [413, 42] width 47 height 21
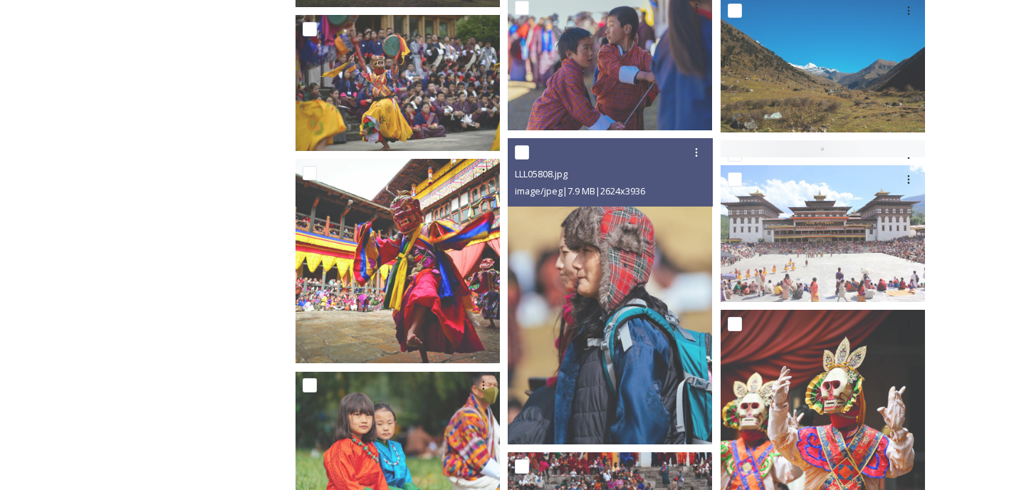
scroll to position [7075, 0]
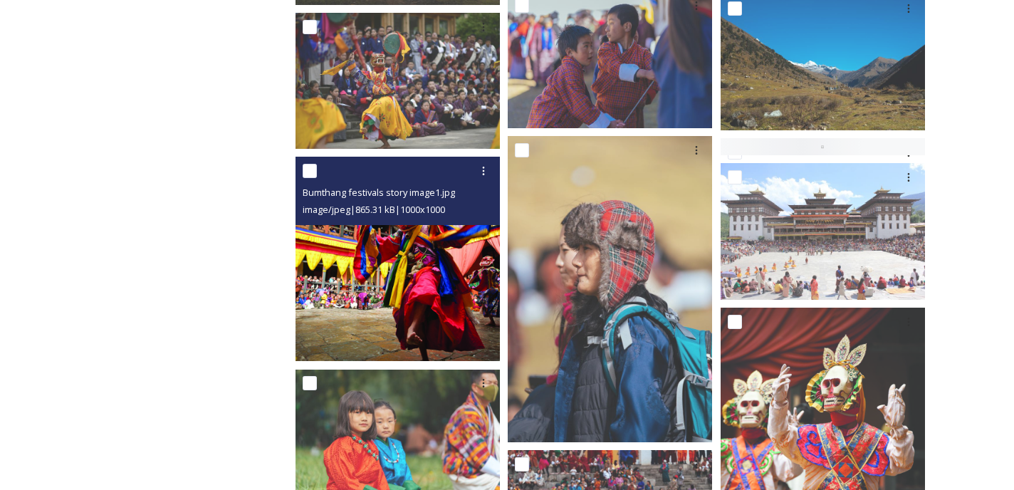
click at [456, 290] on img at bounding box center [397, 259] width 204 height 204
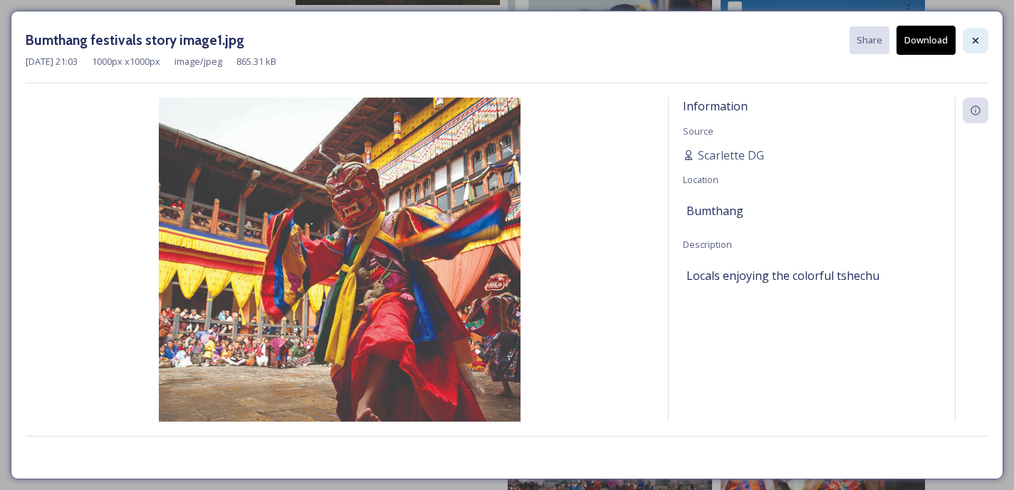
click at [974, 38] on icon at bounding box center [975, 40] width 6 height 6
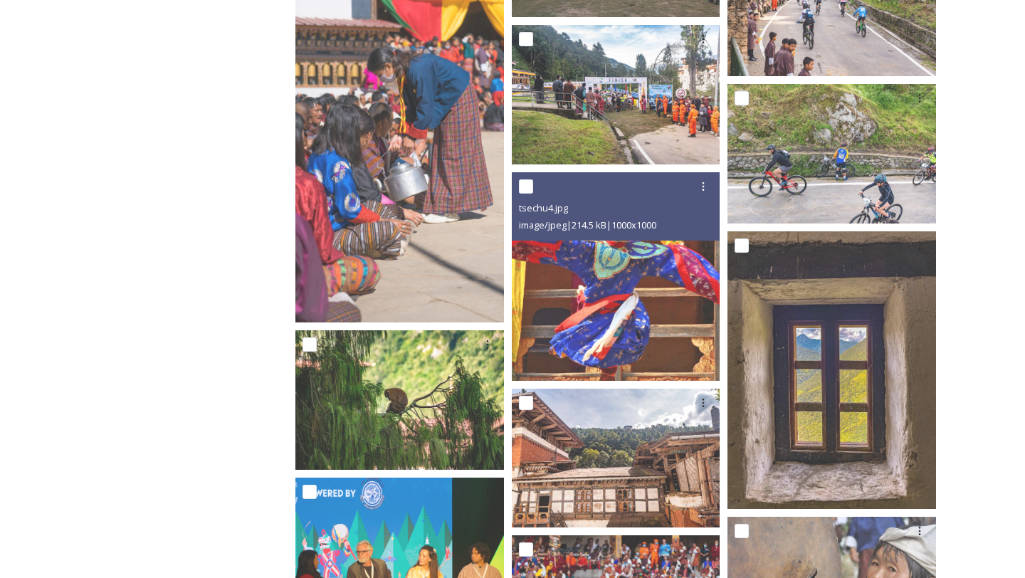
scroll to position [13978, 0]
click at [648, 290] on img at bounding box center [616, 277] width 209 height 209
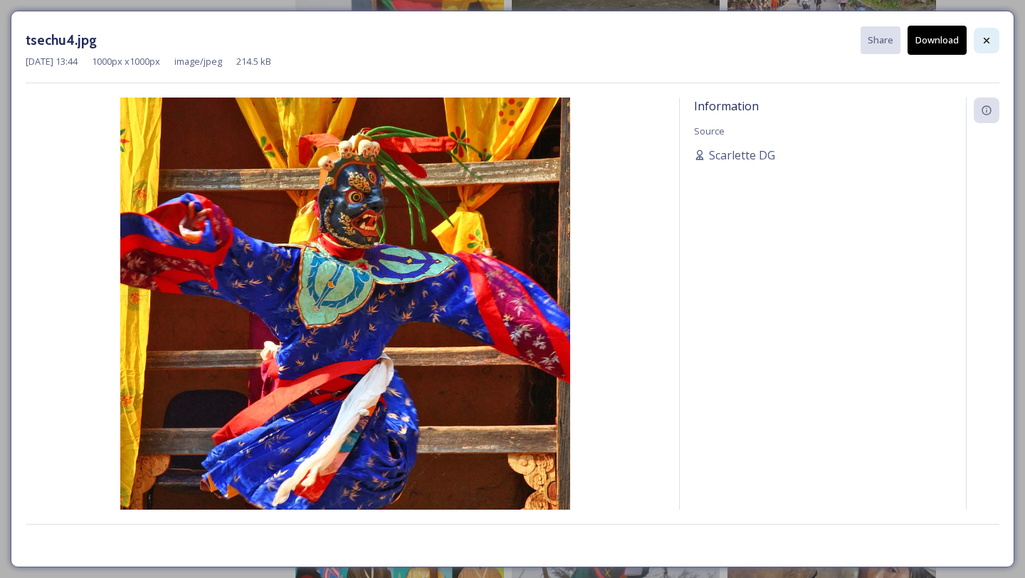
click at [984, 38] on icon at bounding box center [987, 40] width 6 height 6
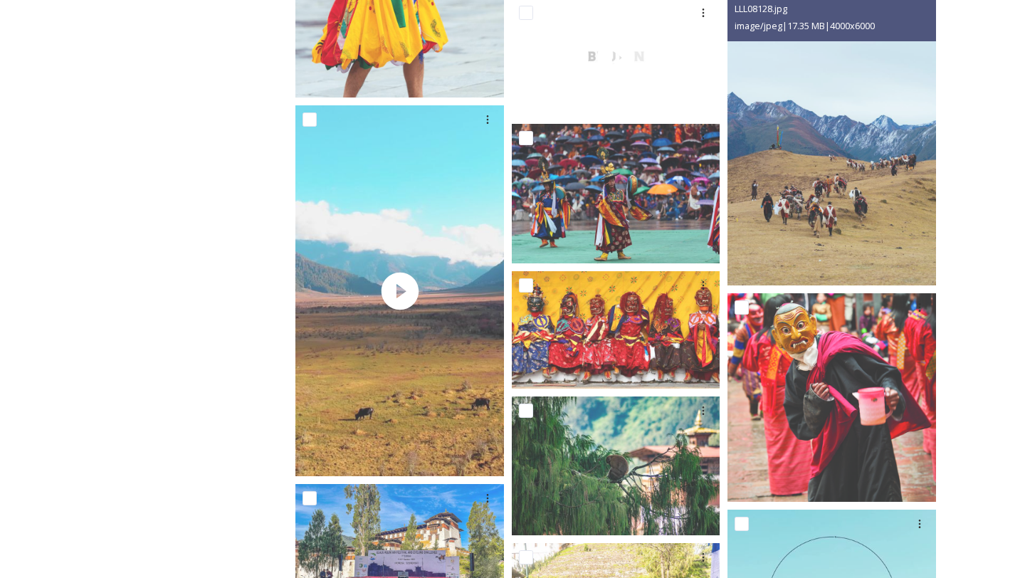
scroll to position [17300, 0]
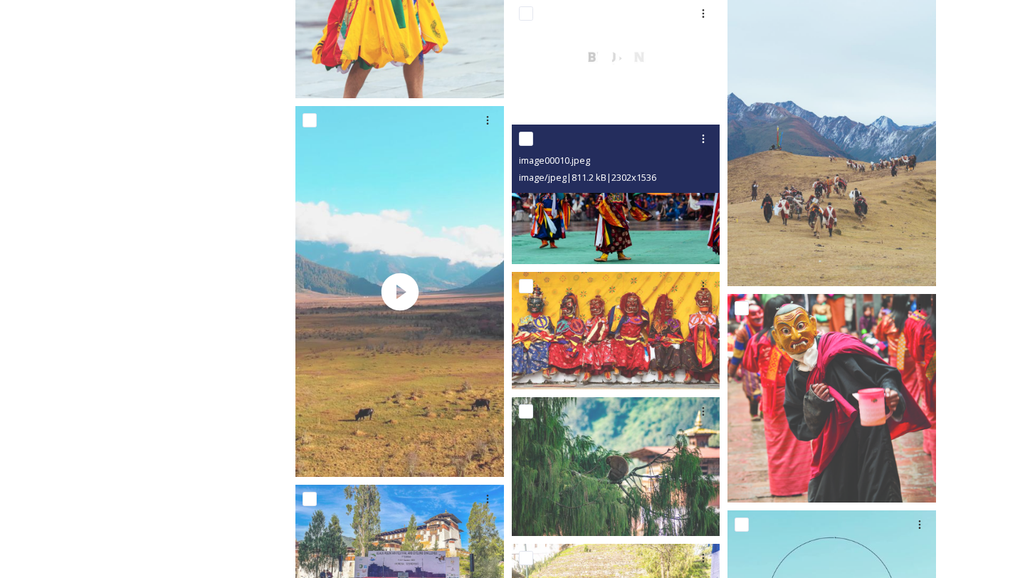
click at [637, 206] on img at bounding box center [616, 194] width 209 height 139
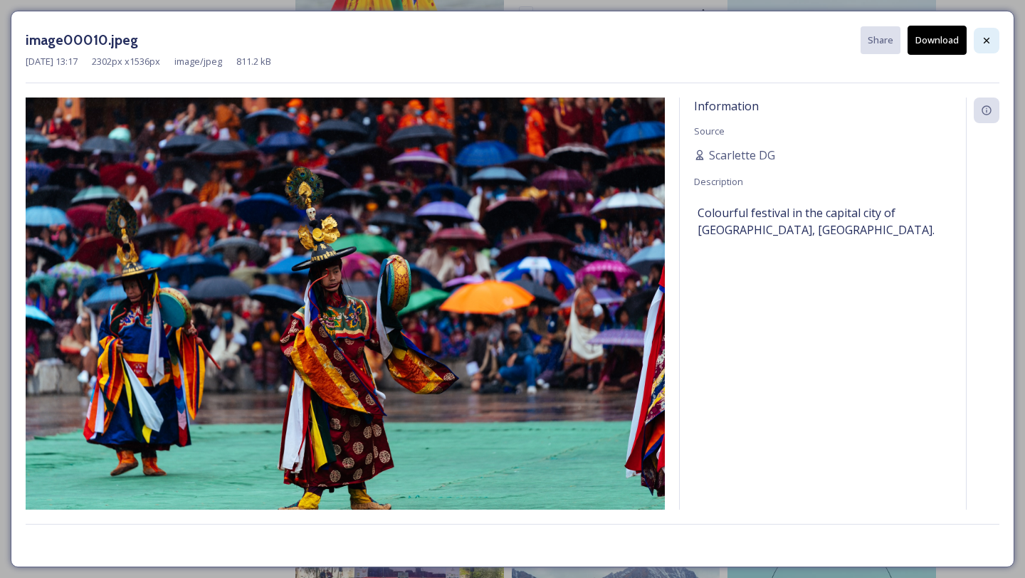
click at [981, 41] on icon at bounding box center [986, 40] width 11 height 11
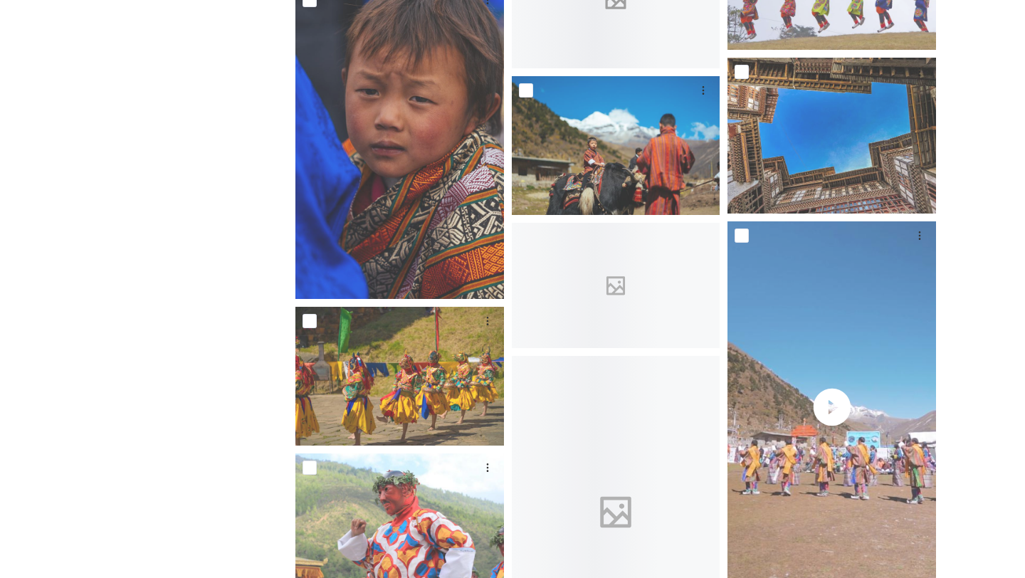
scroll to position [22837, 0]
